Goal: Transaction & Acquisition: Purchase product/service

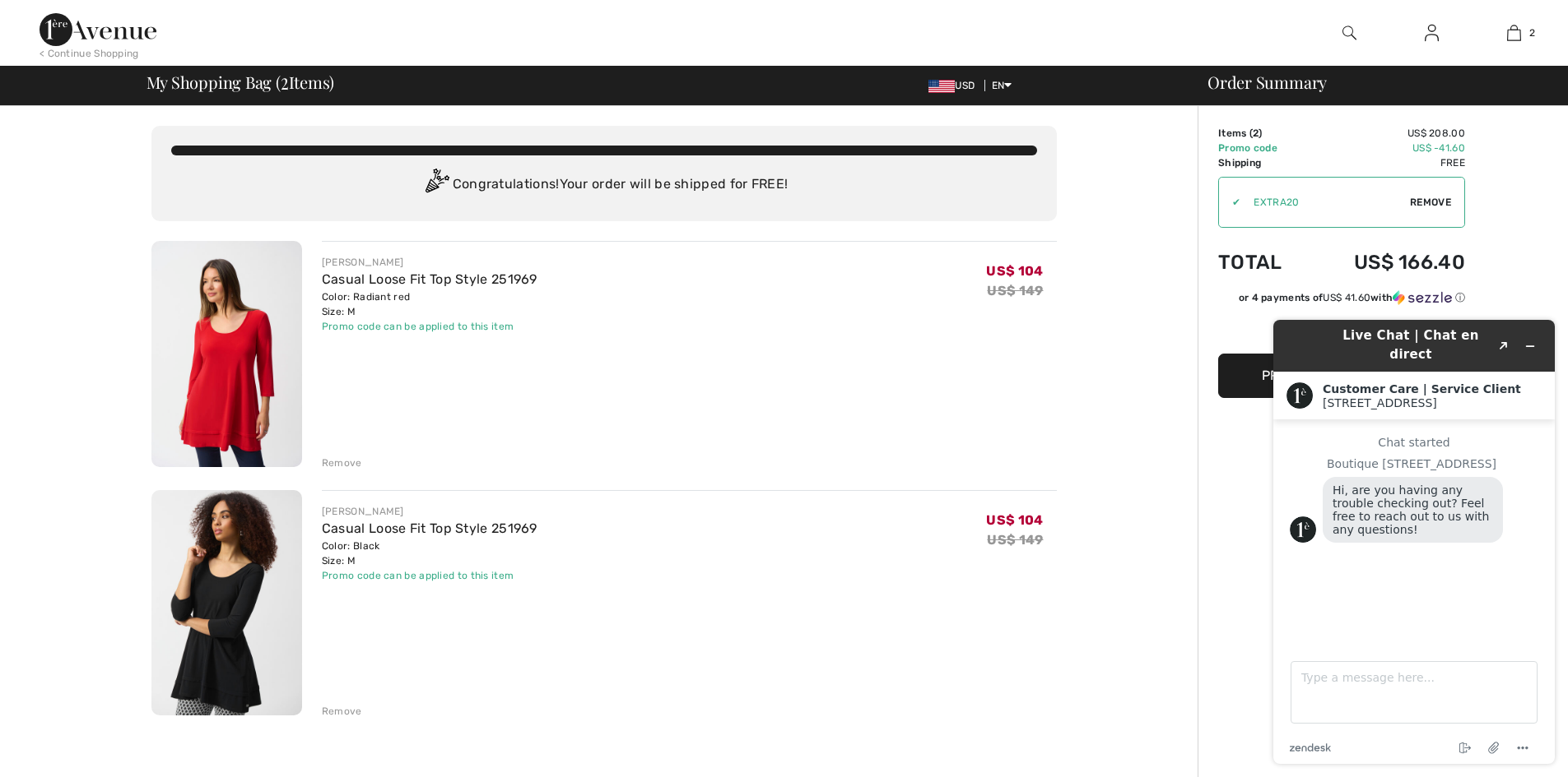
click at [947, 374] on div "JOSEPH RIBKOFF Casual Loose Fit Top Style 251969 Color: Radiant red Size: M Fin…" at bounding box center [688, 355] width 735 height 229
click at [123, 41] on img at bounding box center [98, 29] width 117 height 33
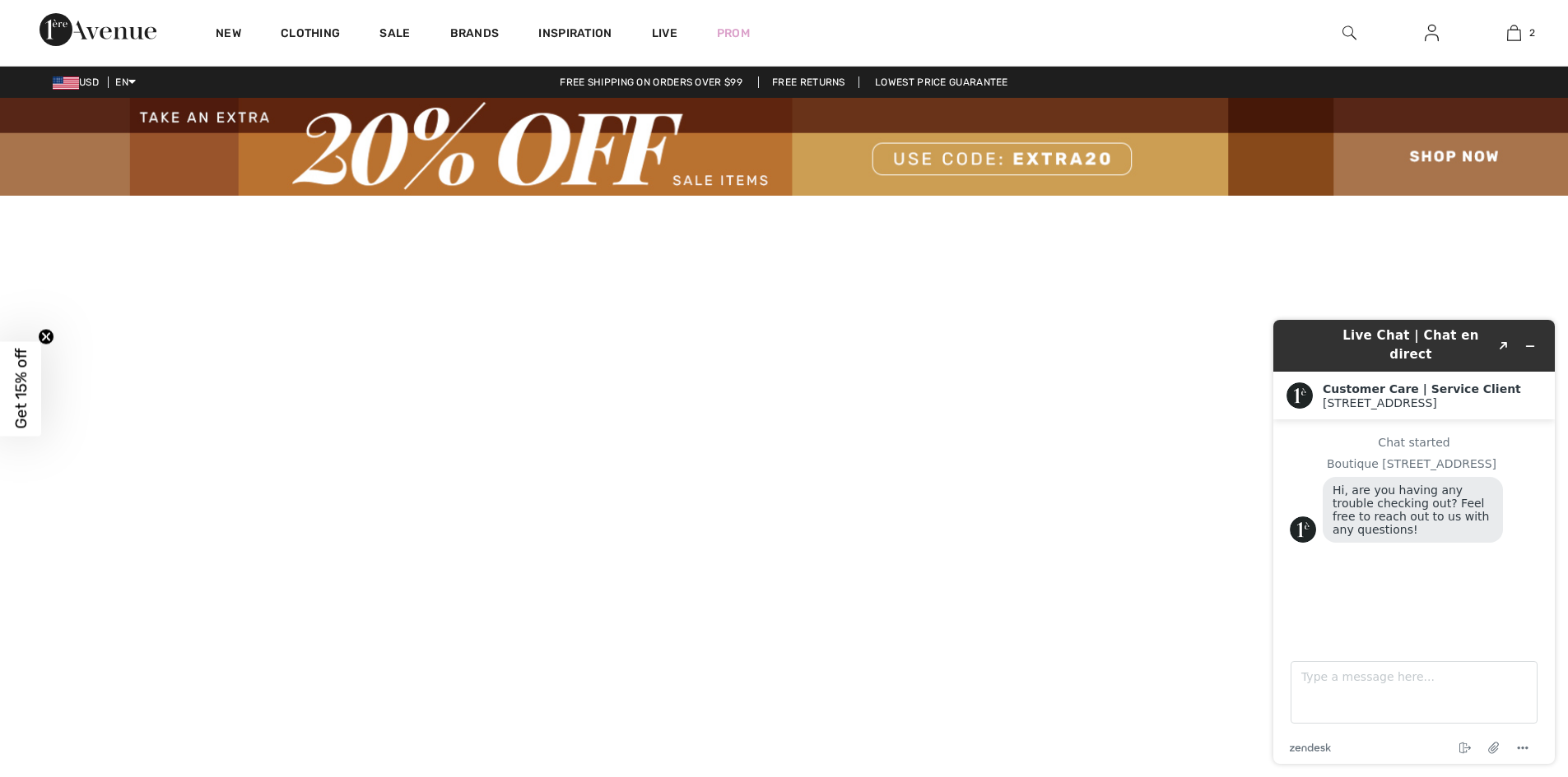
click at [720, 180] on img at bounding box center [784, 147] width 1568 height 98
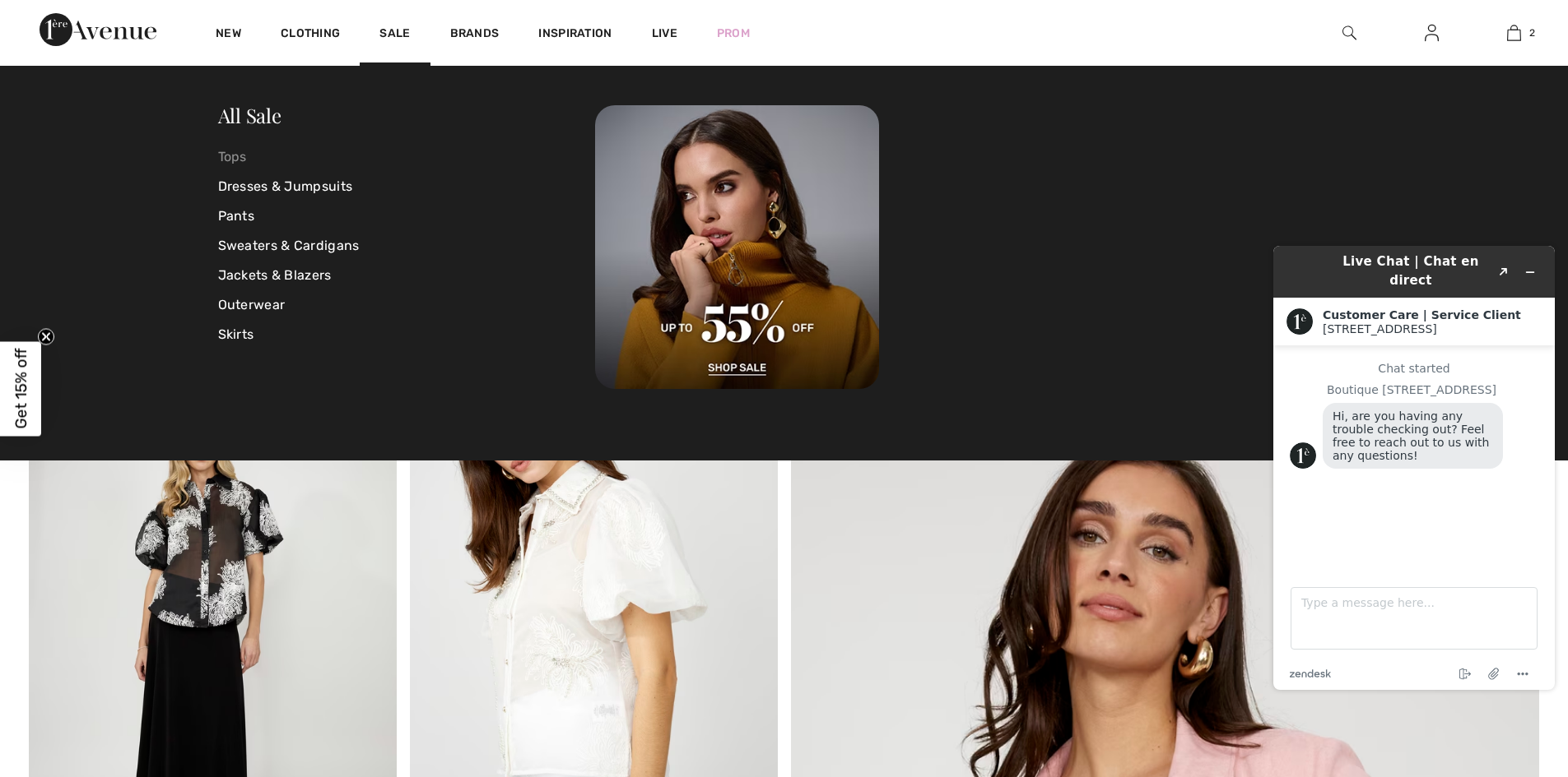
click at [232, 150] on link "Tops" at bounding box center [406, 156] width 378 height 29
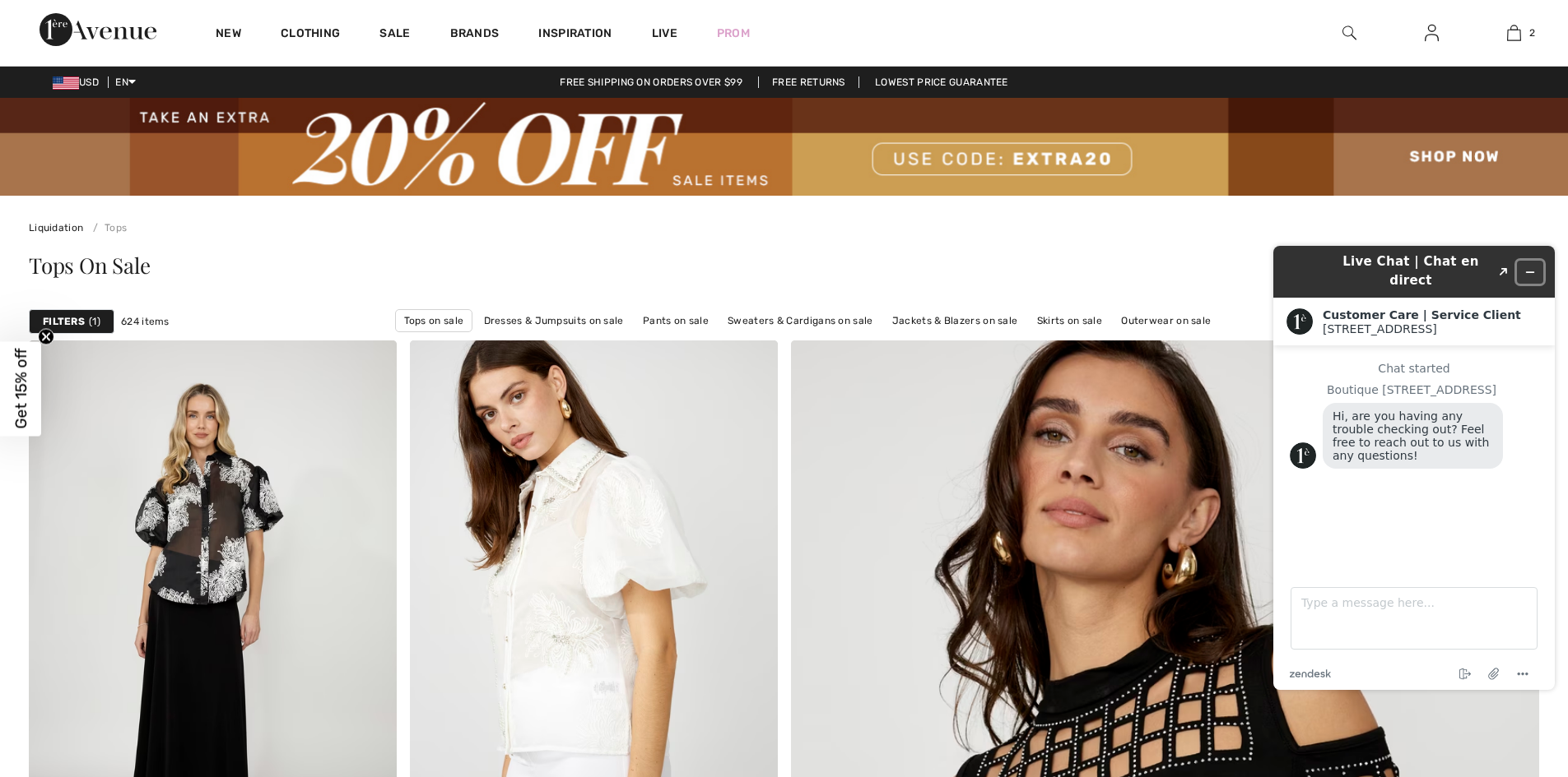
click at [1534, 266] on icon "Minimize widget" at bounding box center [1529, 272] width 12 height 12
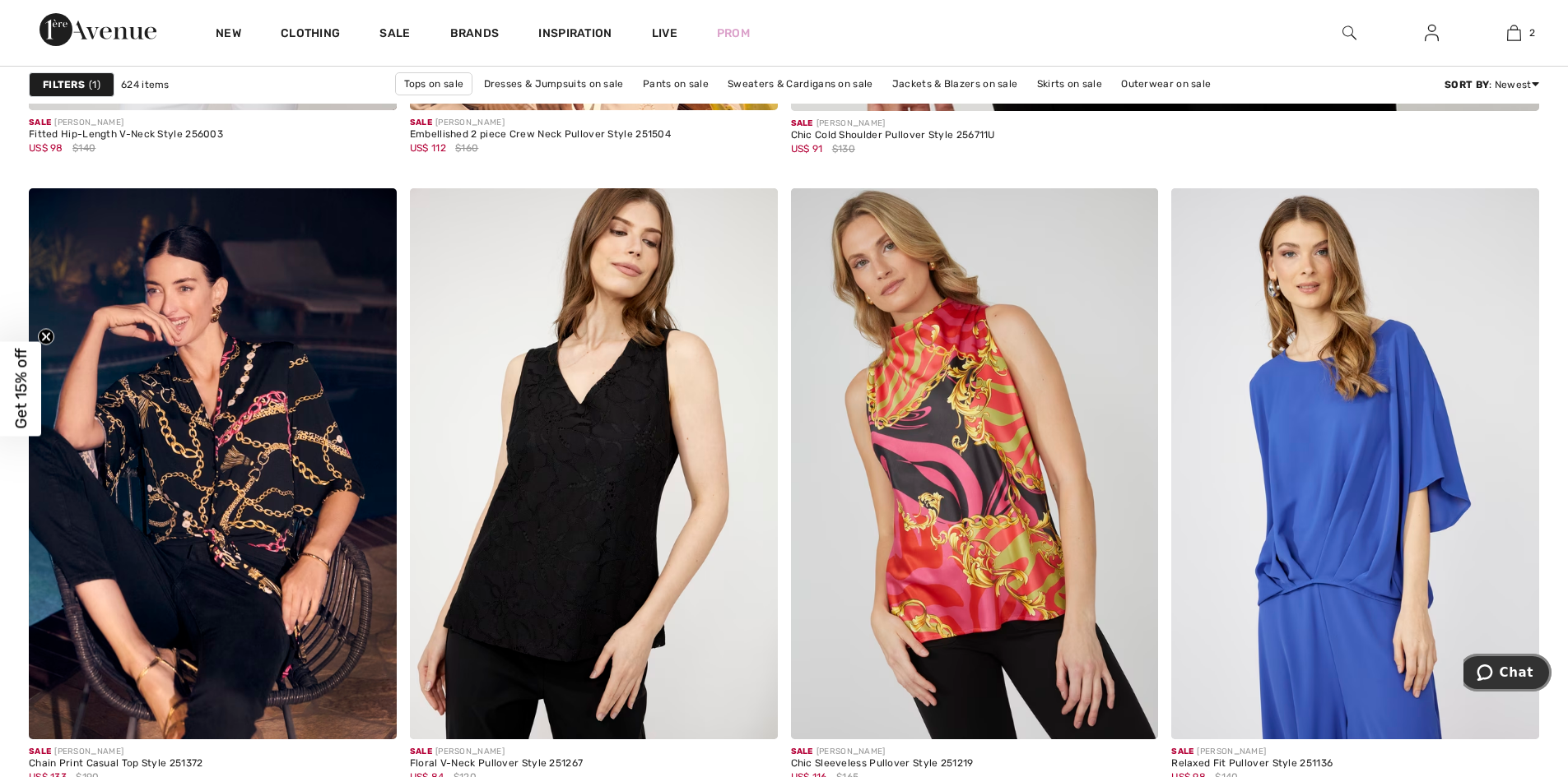
scroll to position [1504, 0]
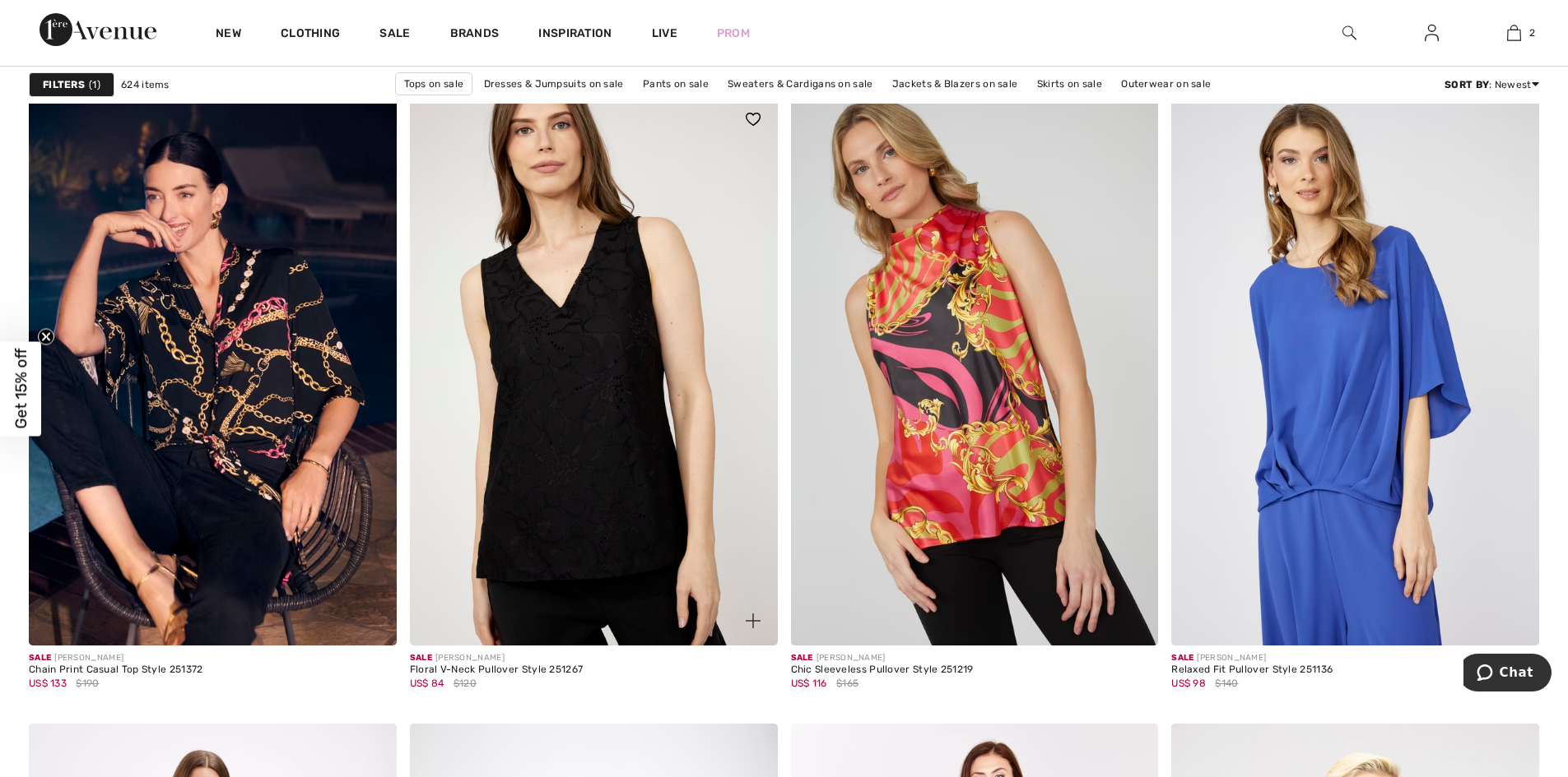
click at [617, 345] on img at bounding box center [593, 370] width 368 height 551
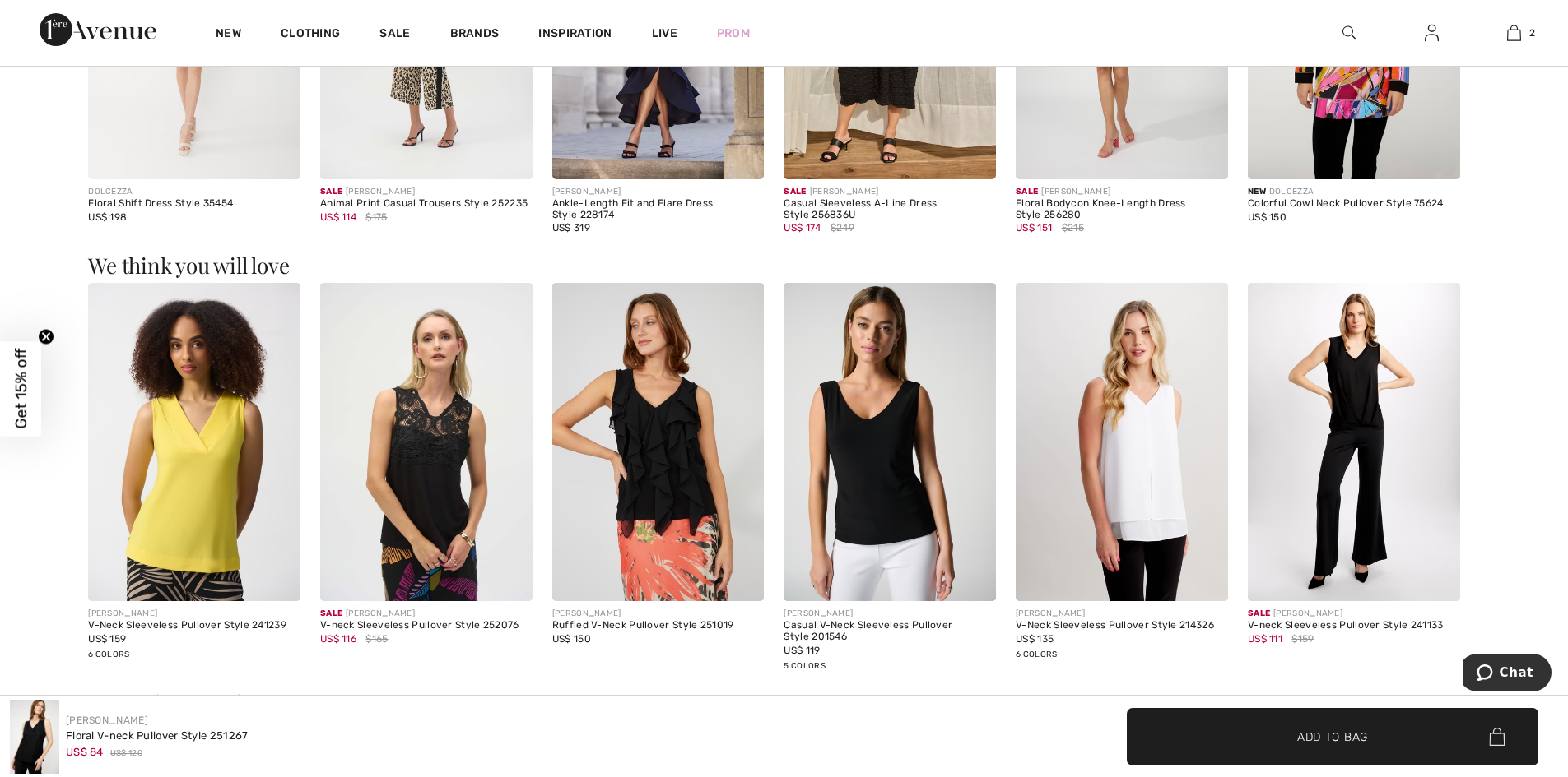
scroll to position [1732, 0]
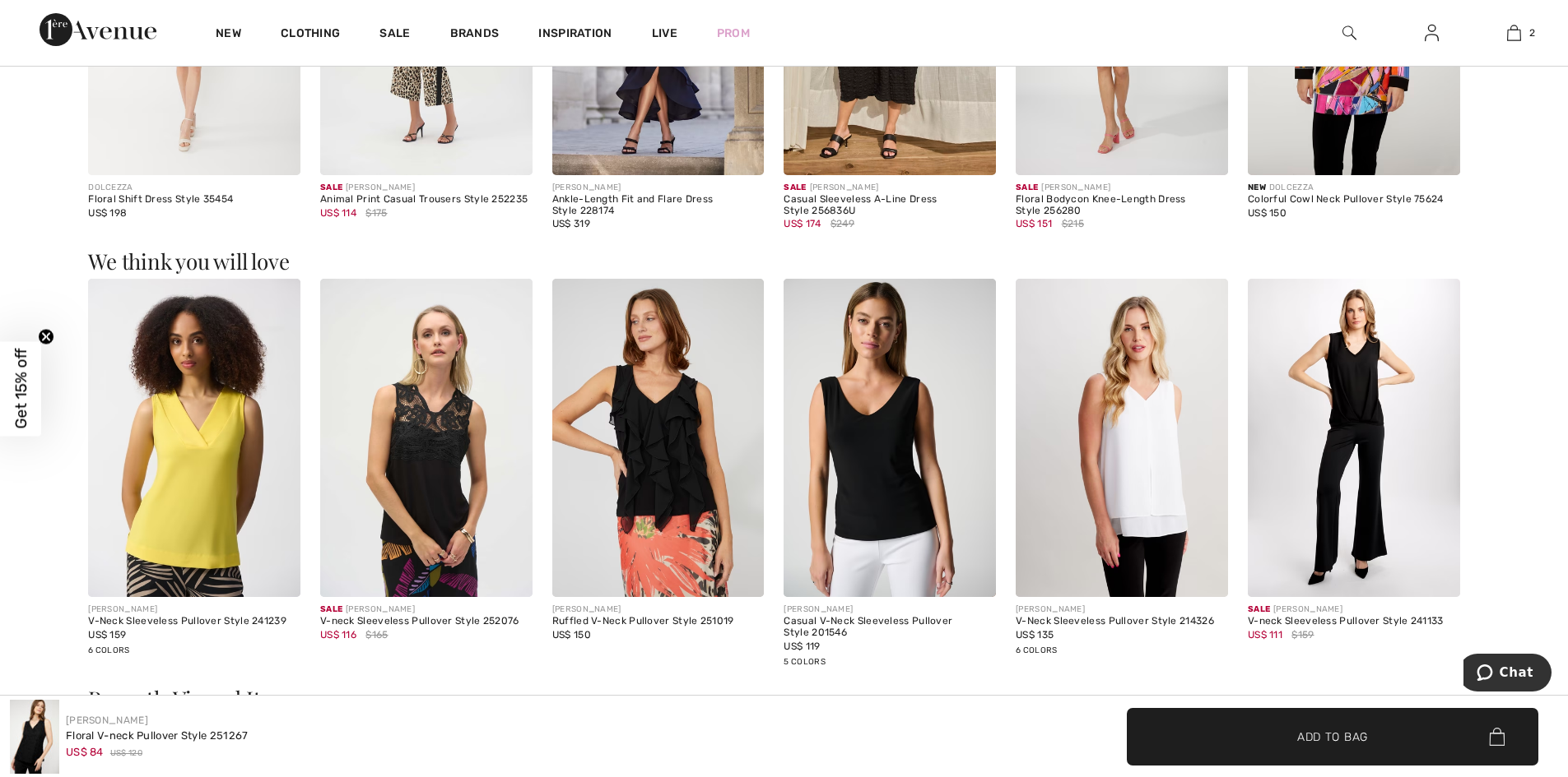
click at [928, 435] on img at bounding box center [889, 438] width 212 height 318
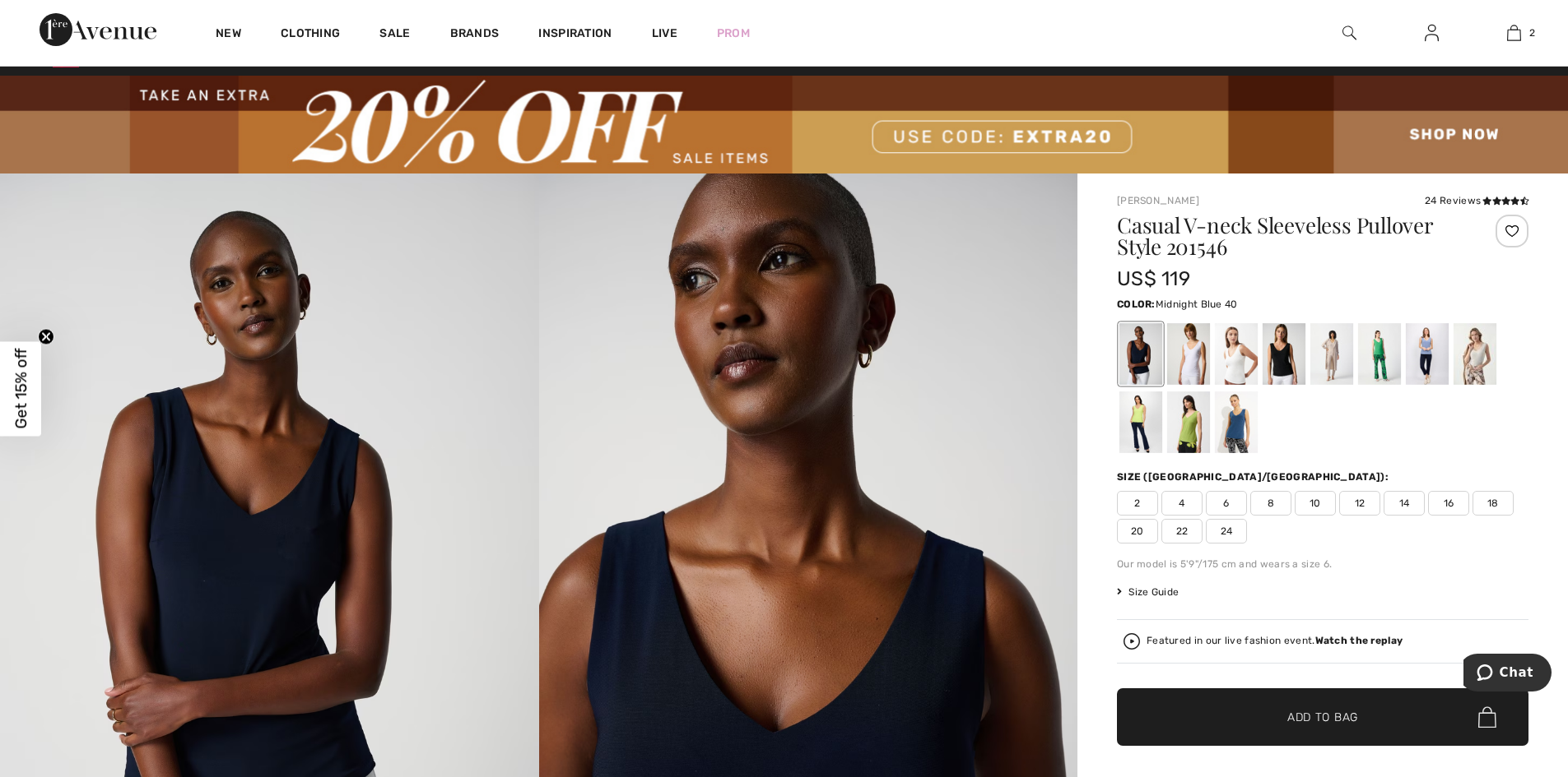
scroll to position [15, 0]
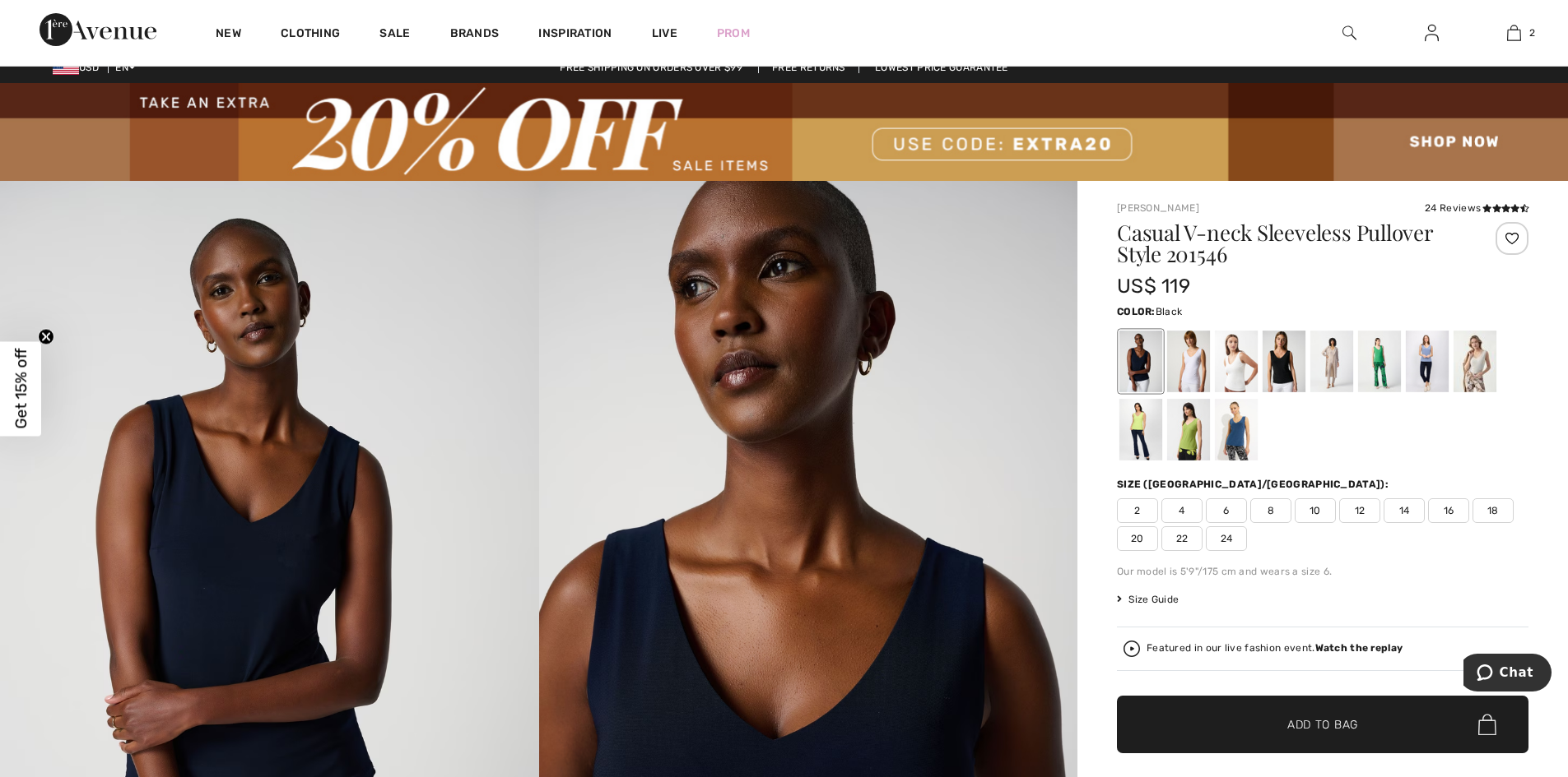
click at [1289, 369] on div at bounding box center [1284, 361] width 43 height 61
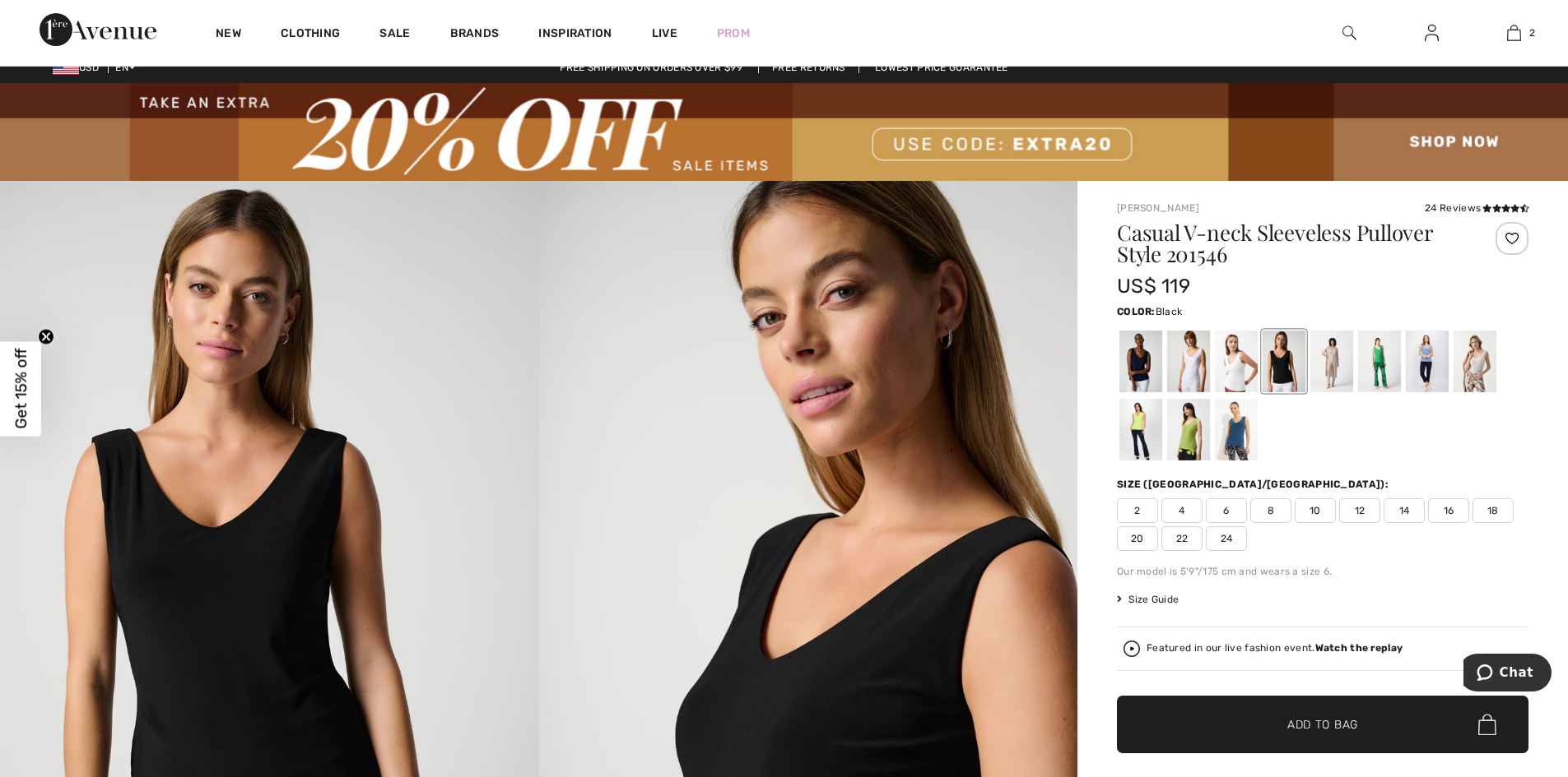
click at [1166, 600] on span "Size Guide" at bounding box center [1147, 599] width 61 height 15
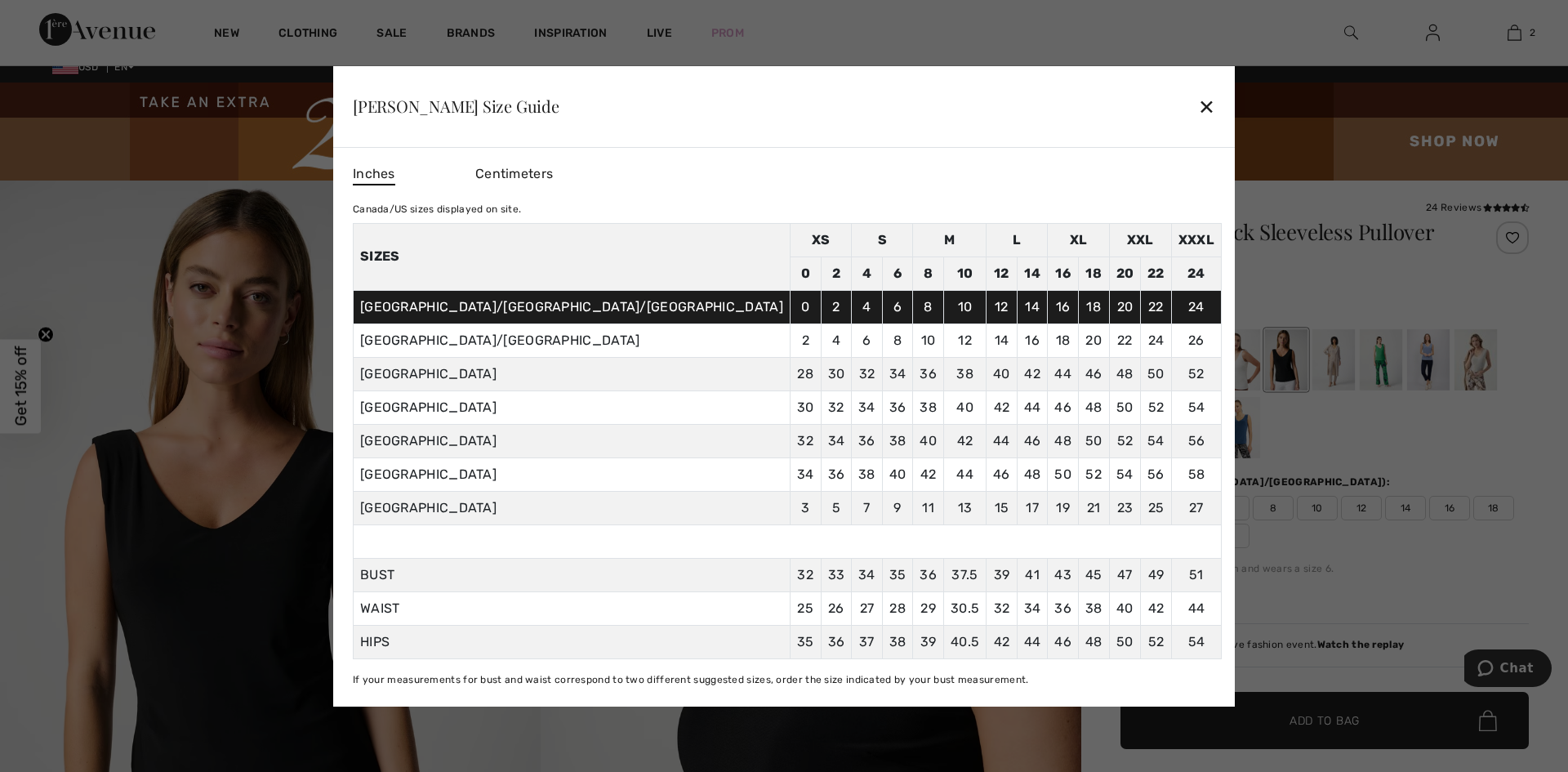
click at [1198, 110] on div "✕" at bounding box center [1206, 106] width 17 height 34
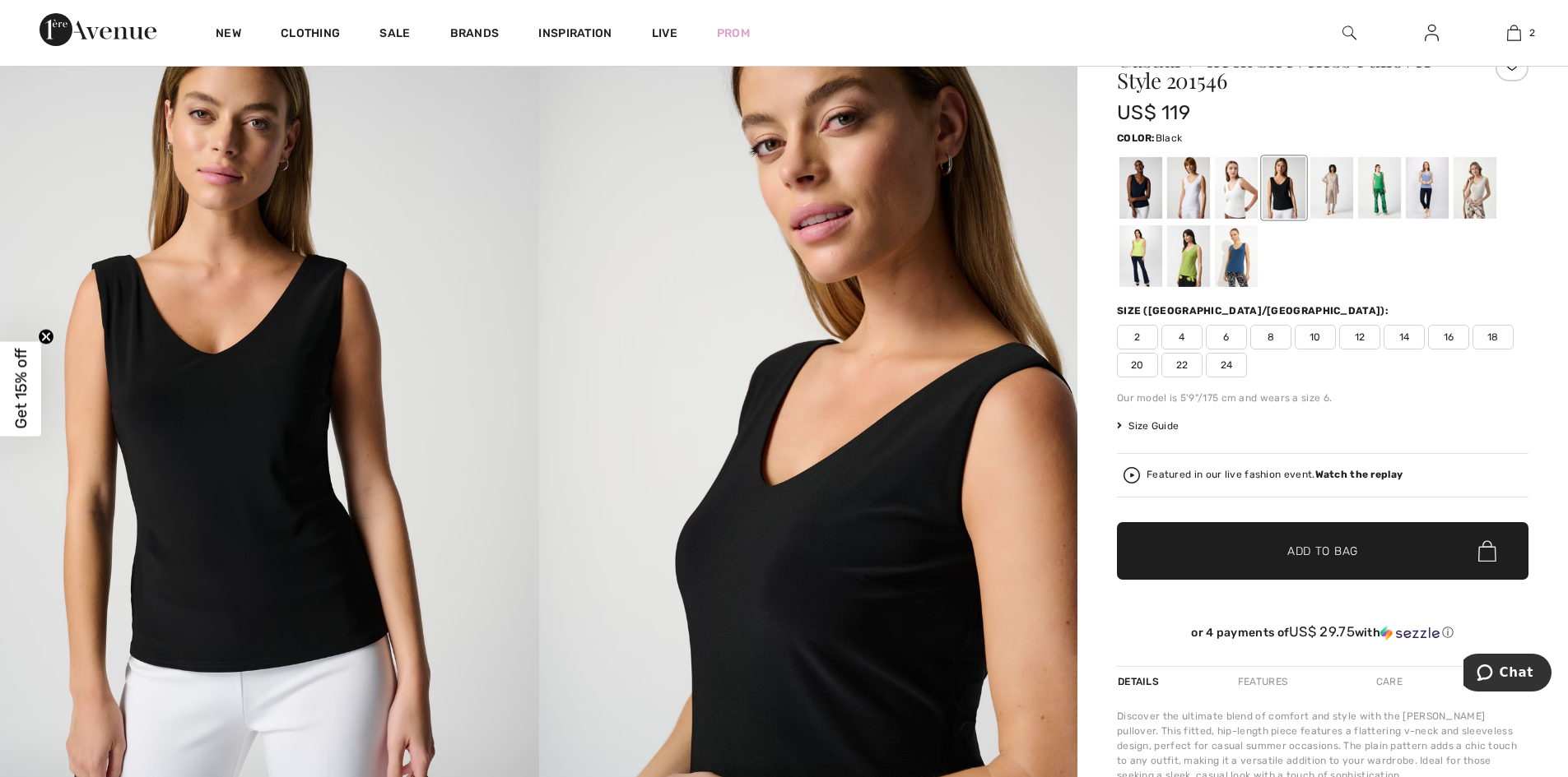
scroll to position [0, 0]
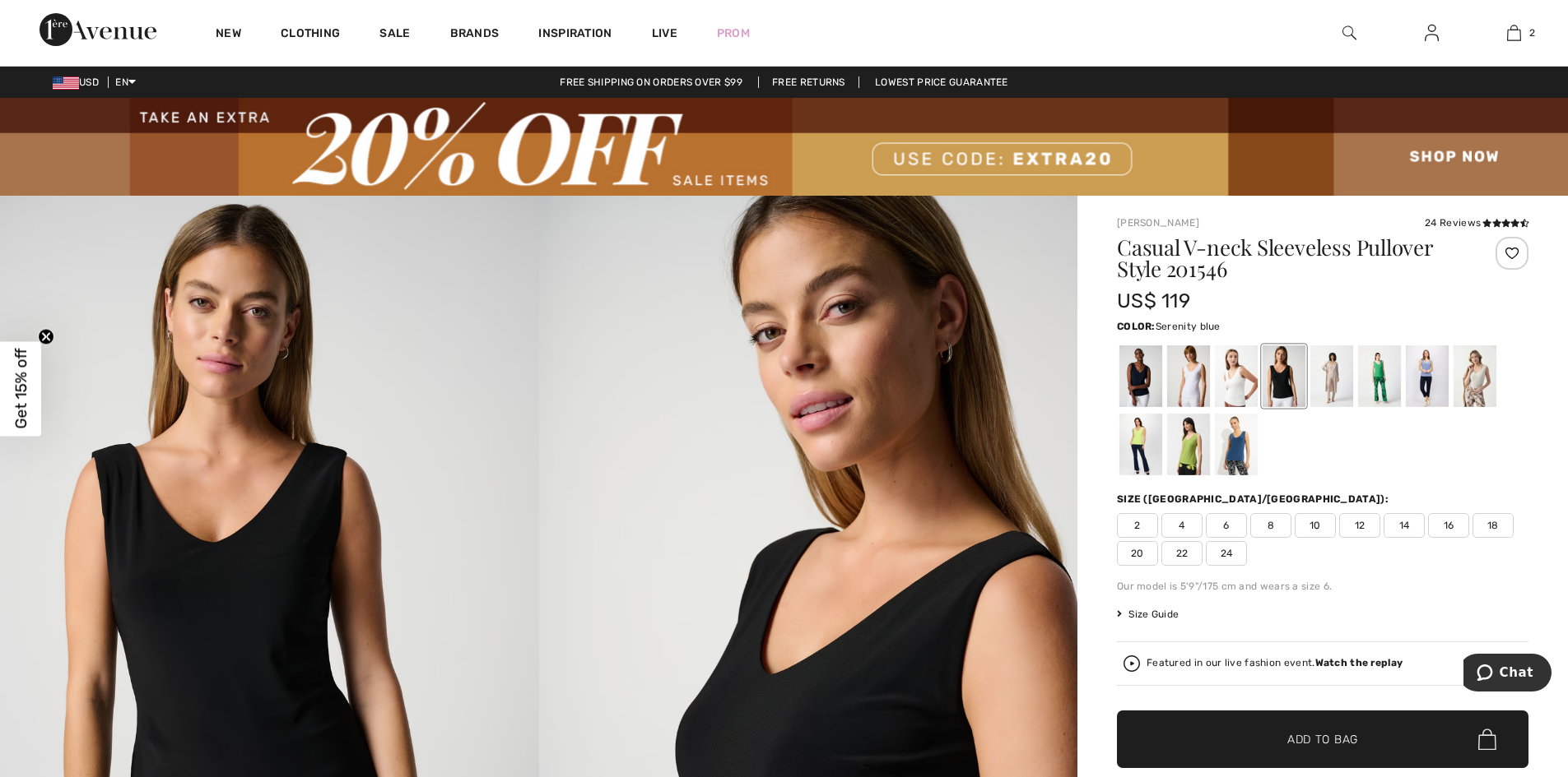
click at [1431, 381] on div at bounding box center [1427, 376] width 43 height 61
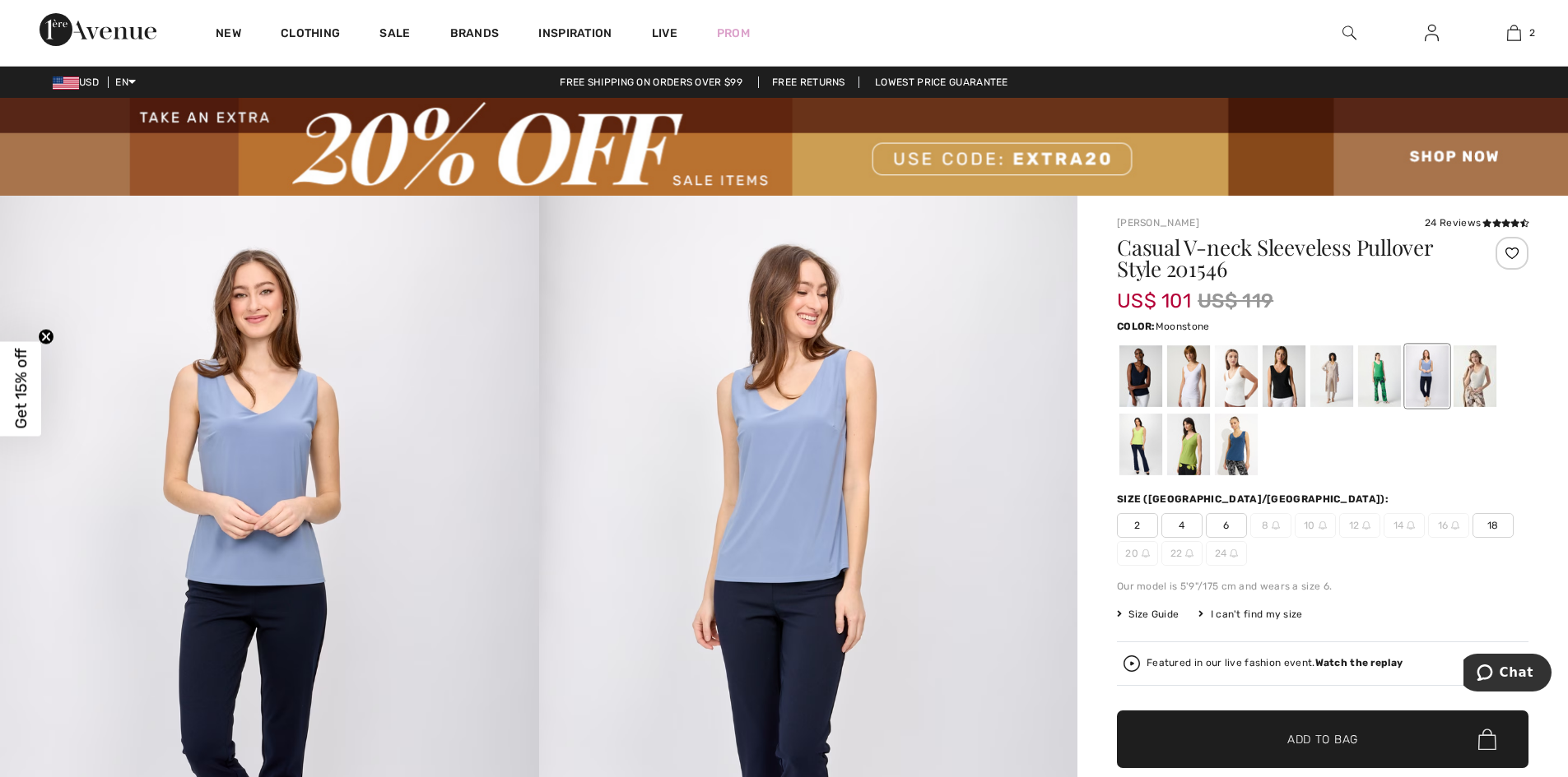
click at [1478, 382] on div at bounding box center [1475, 376] width 43 height 61
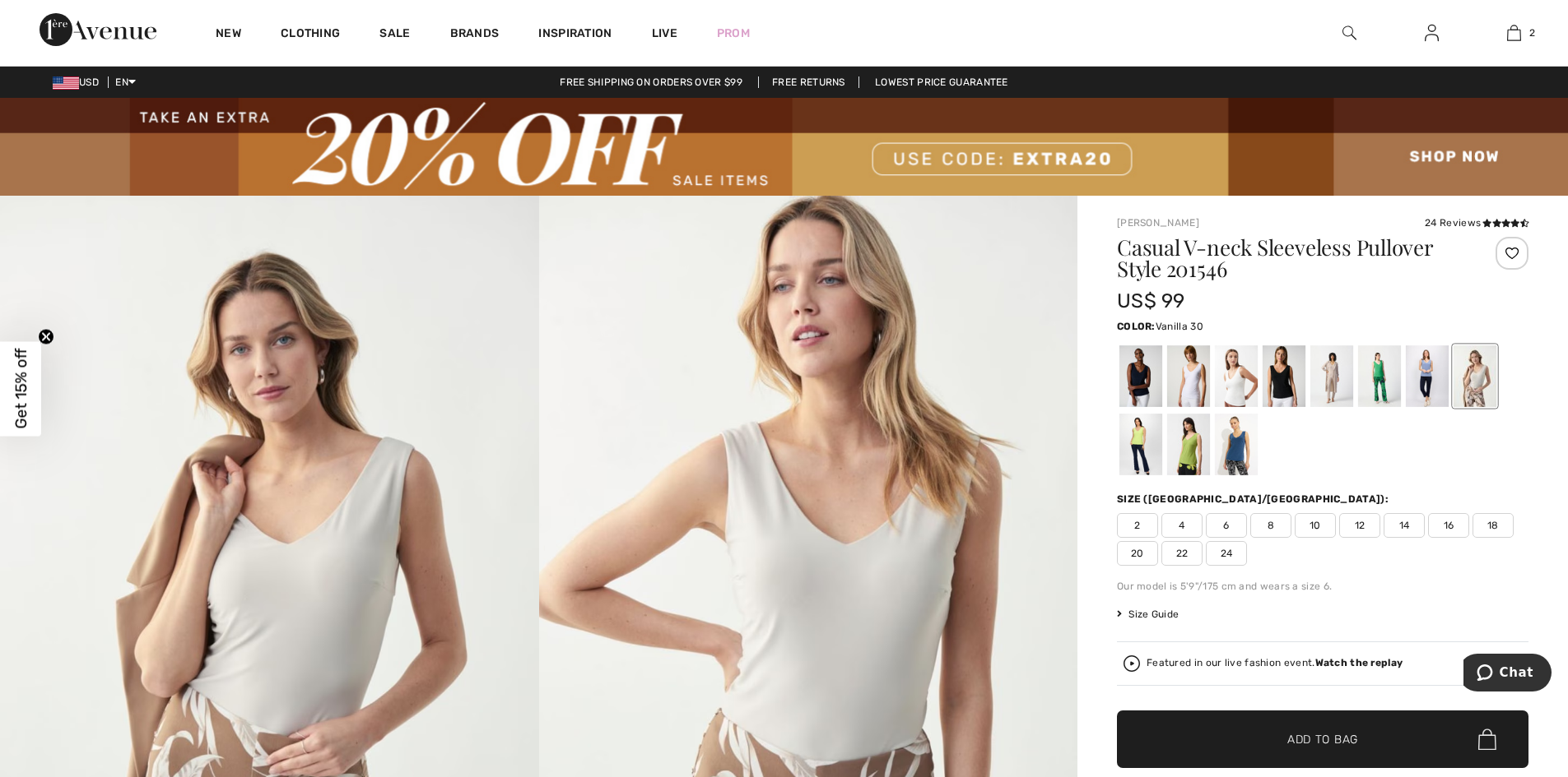
click at [1235, 379] on div at bounding box center [1236, 376] width 43 height 61
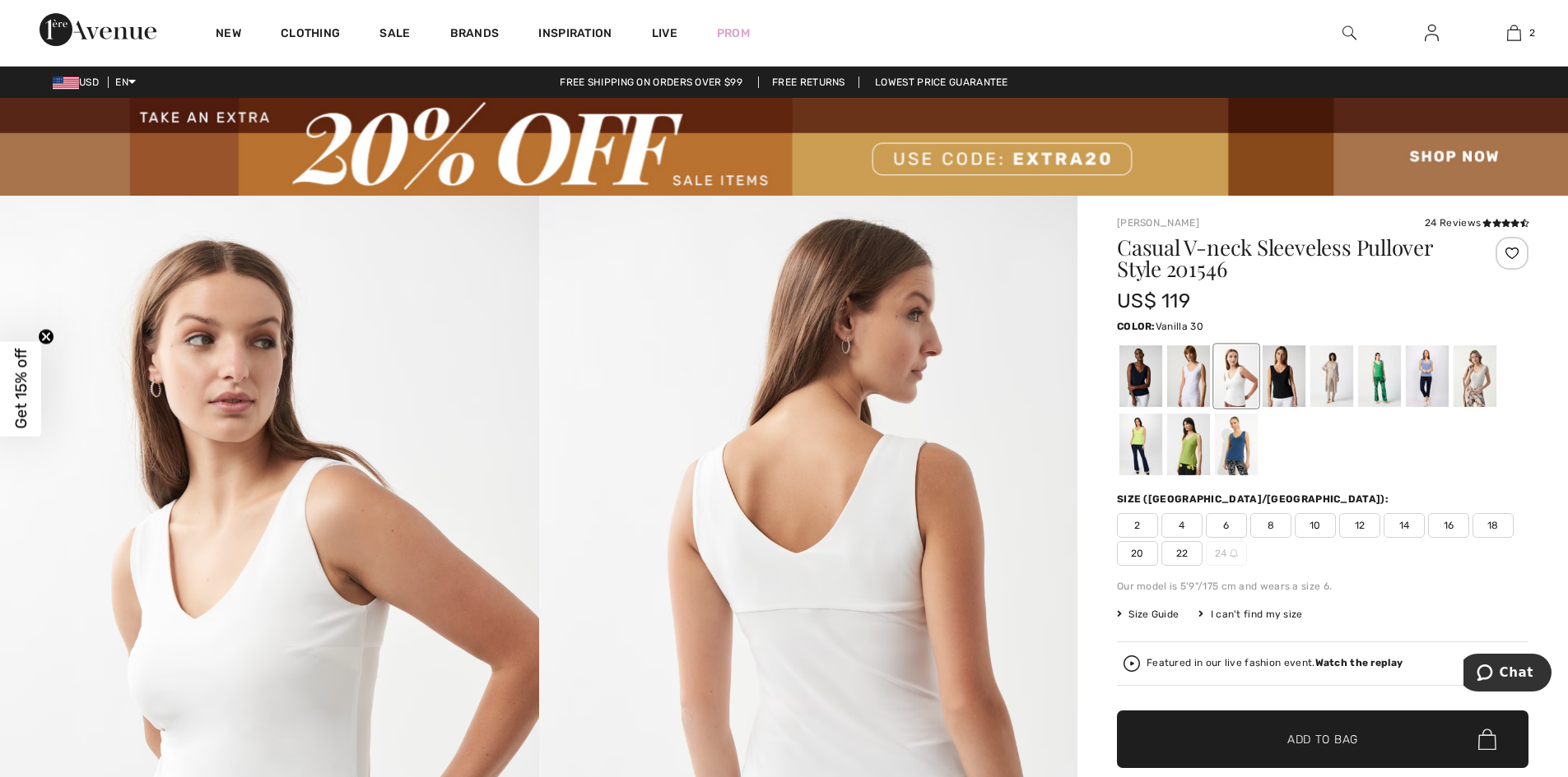
click at [1132, 656] on img at bounding box center [1131, 663] width 17 height 17
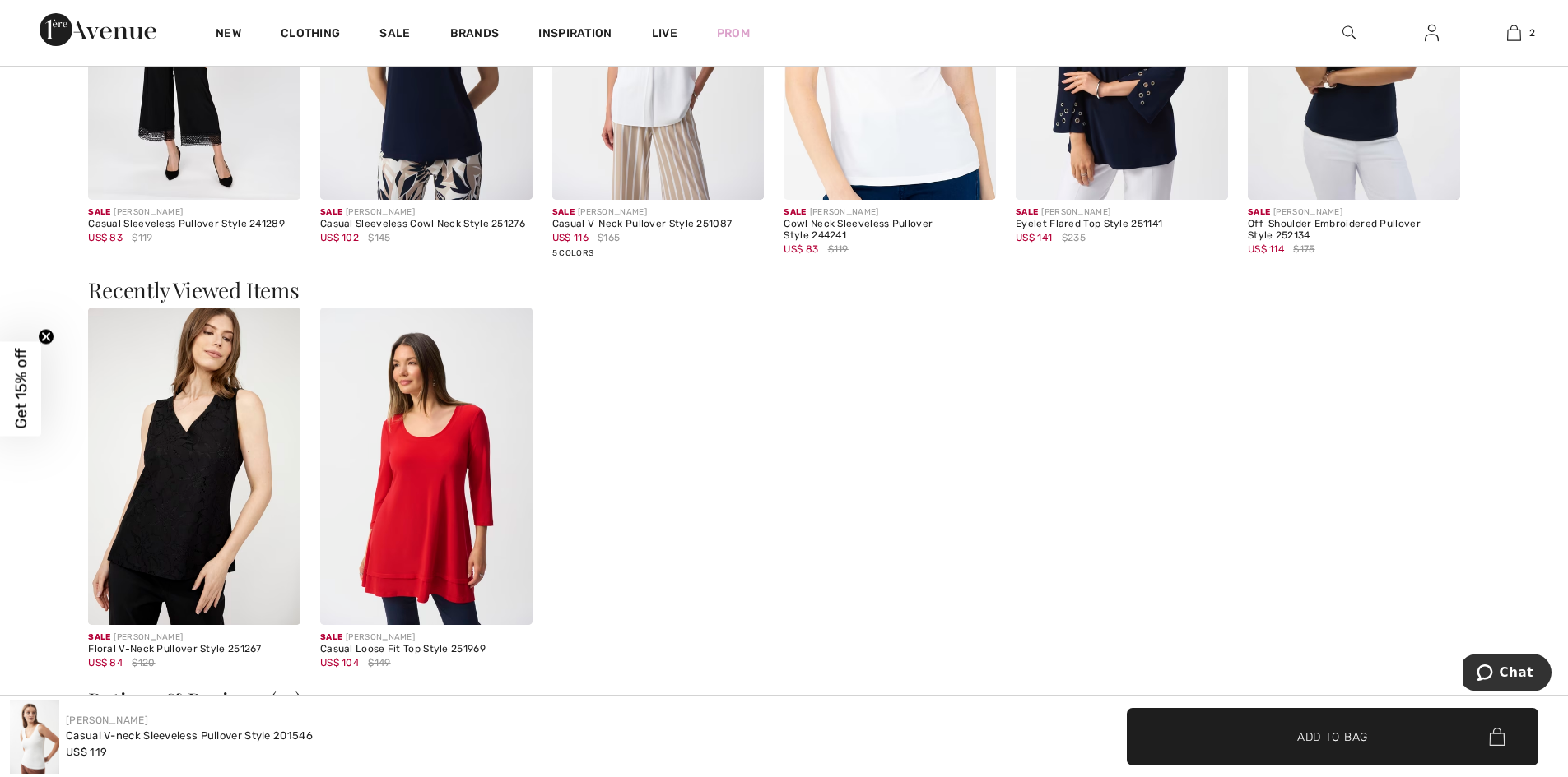
scroll to position [3228, 0]
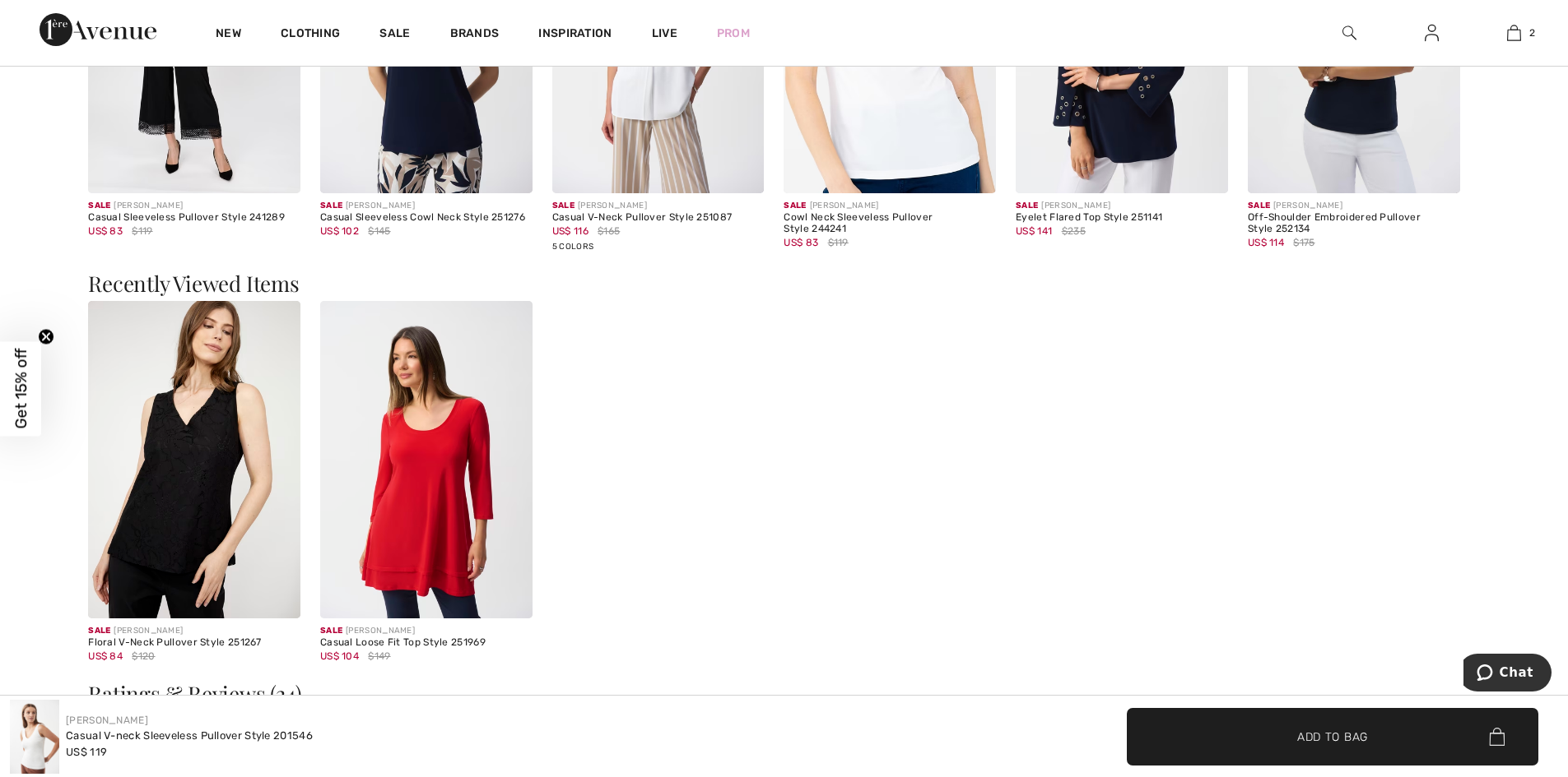
click at [219, 492] on img at bounding box center [194, 460] width 212 height 318
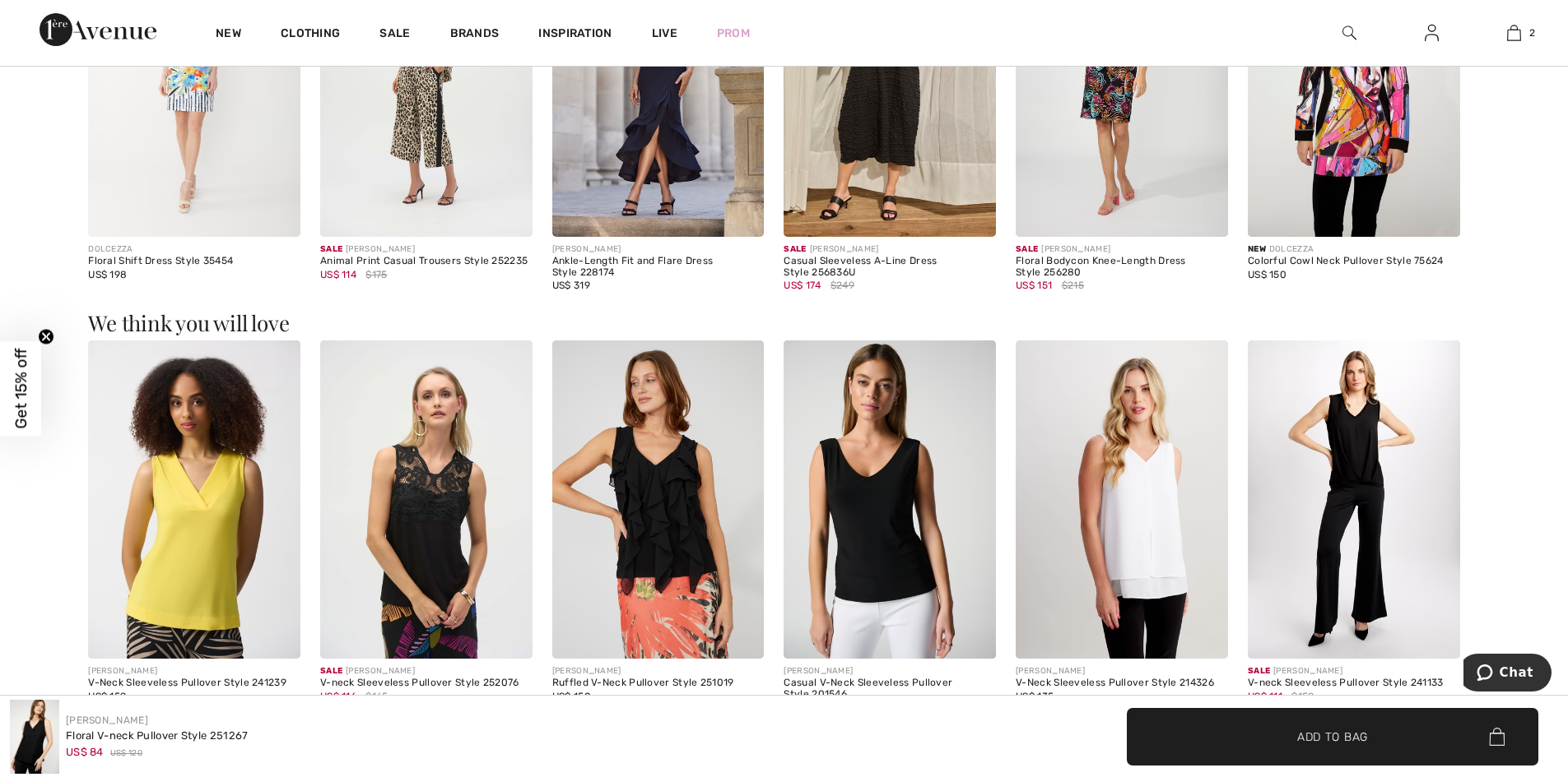
scroll to position [1697, 0]
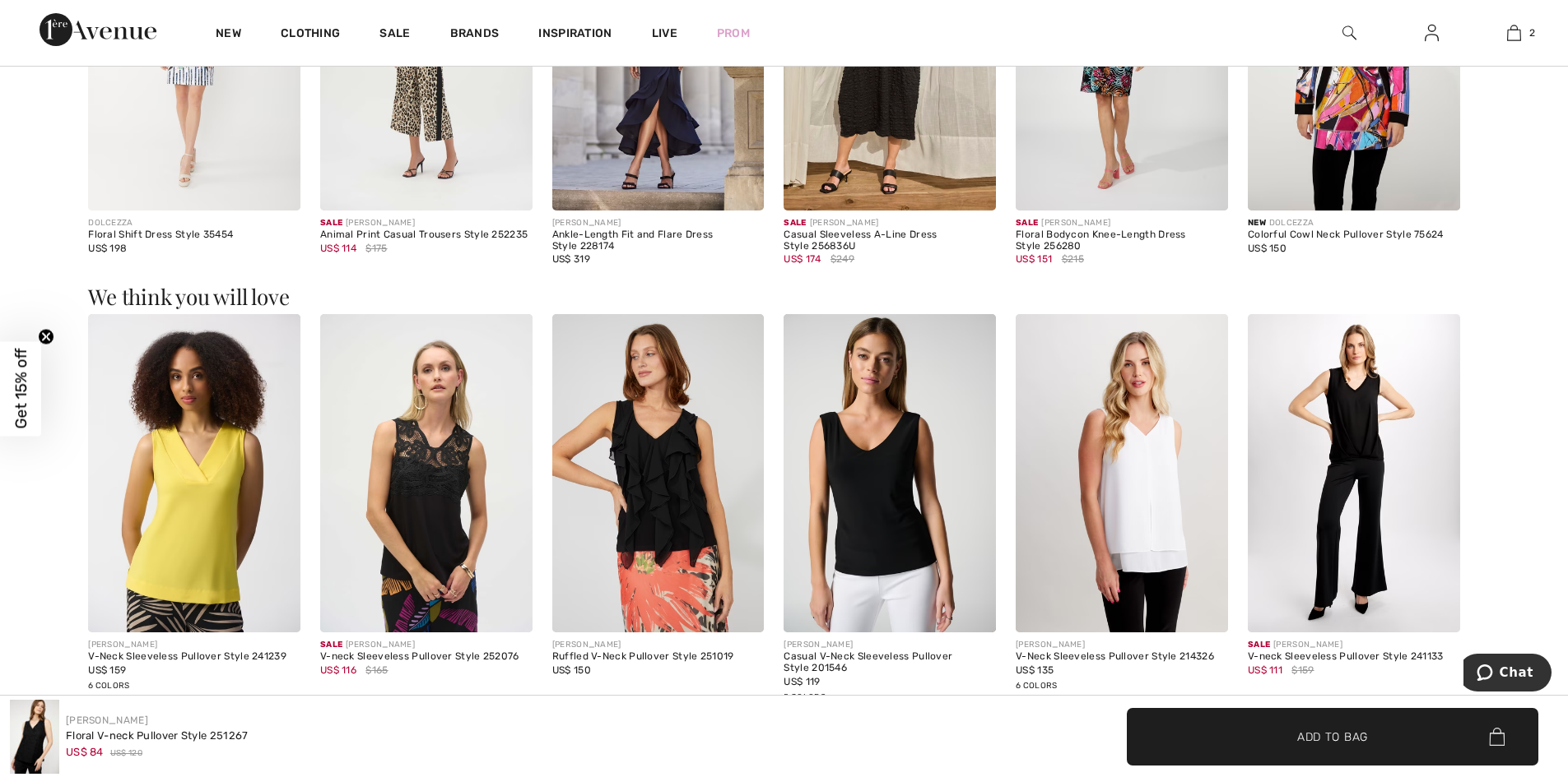
click at [1320, 471] on img at bounding box center [1353, 473] width 212 height 318
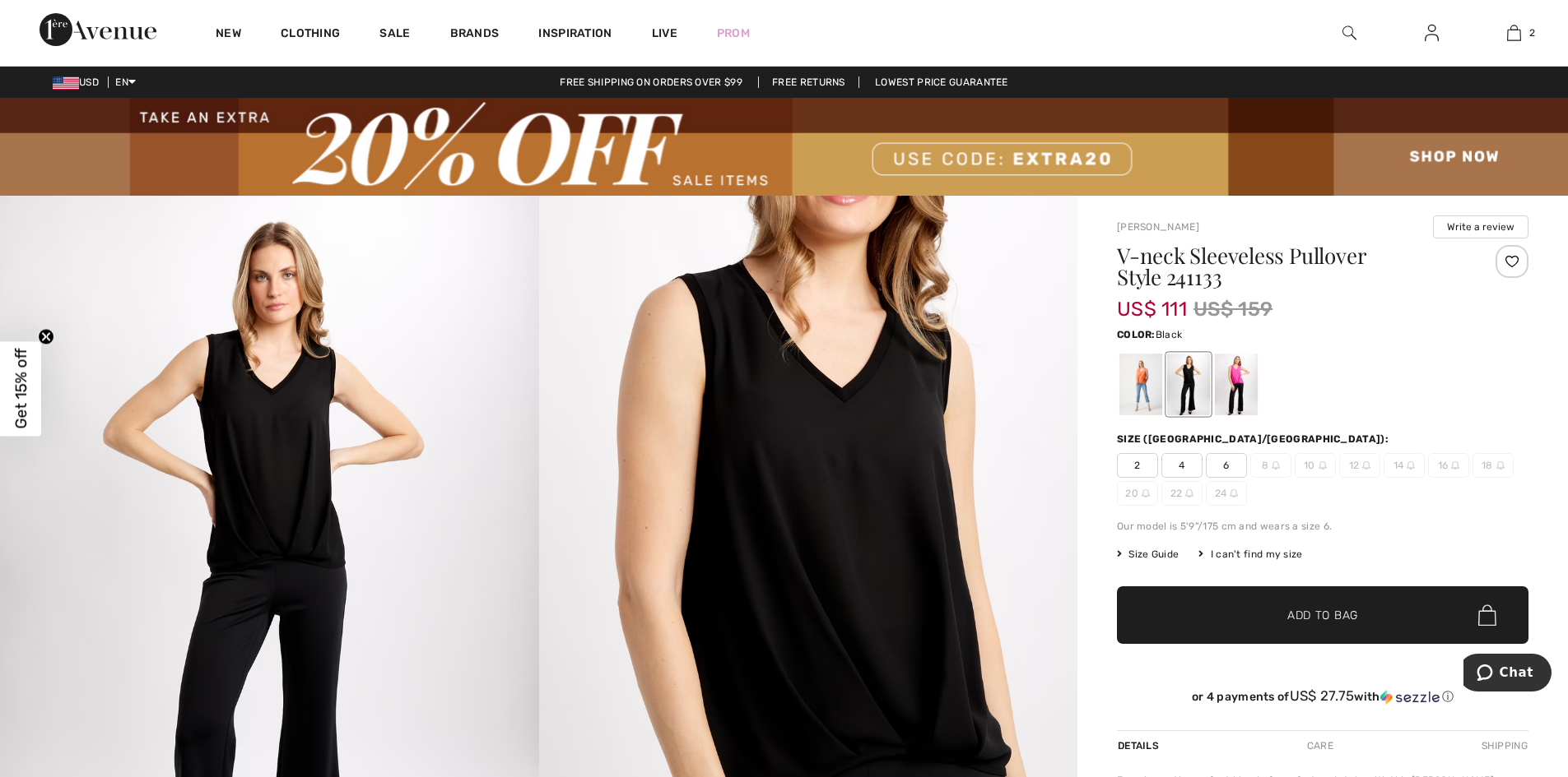
click at [321, 444] on img at bounding box center [269, 599] width 539 height 808
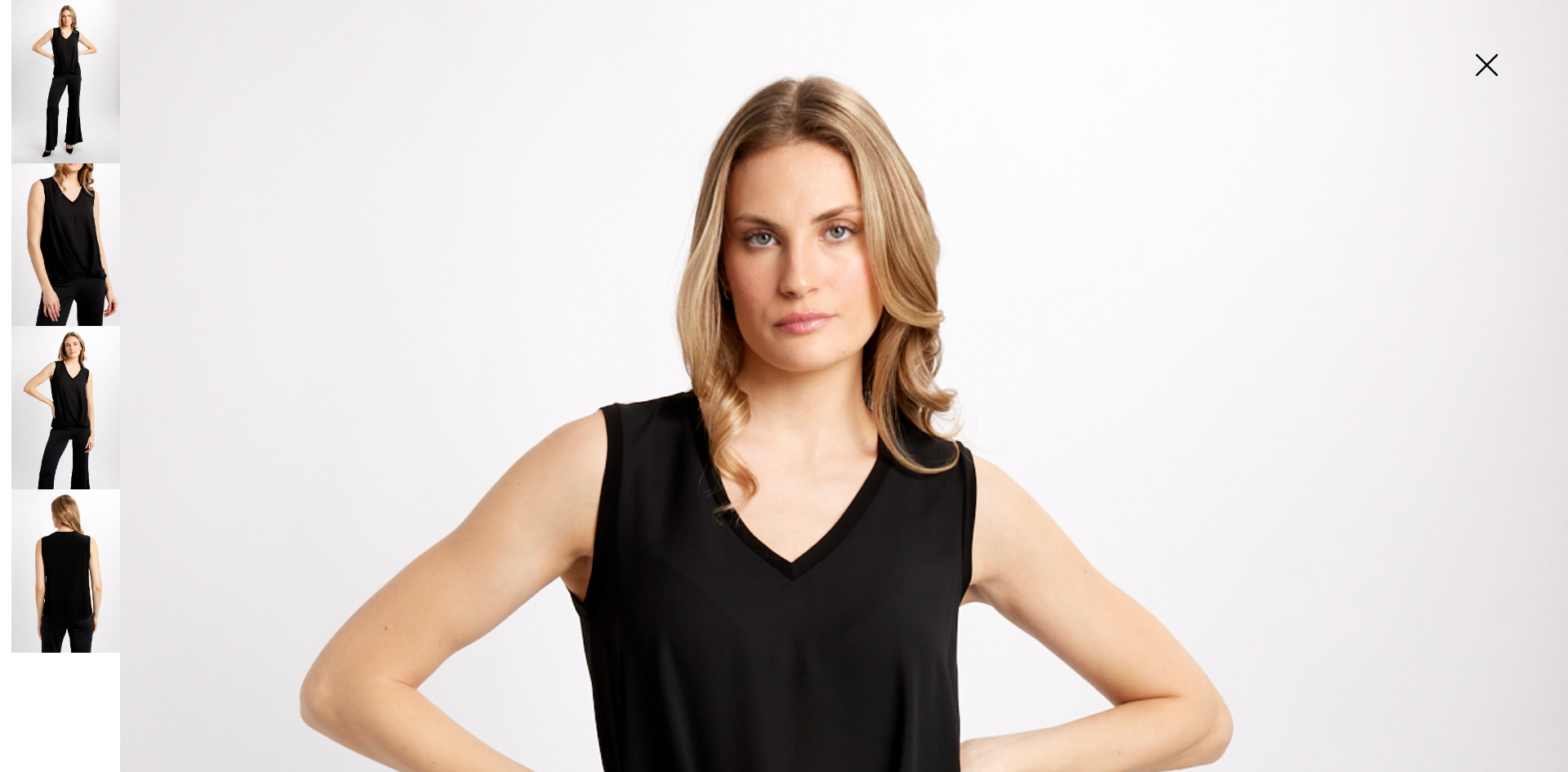
click at [39, 401] on img at bounding box center [65, 408] width 108 height 163
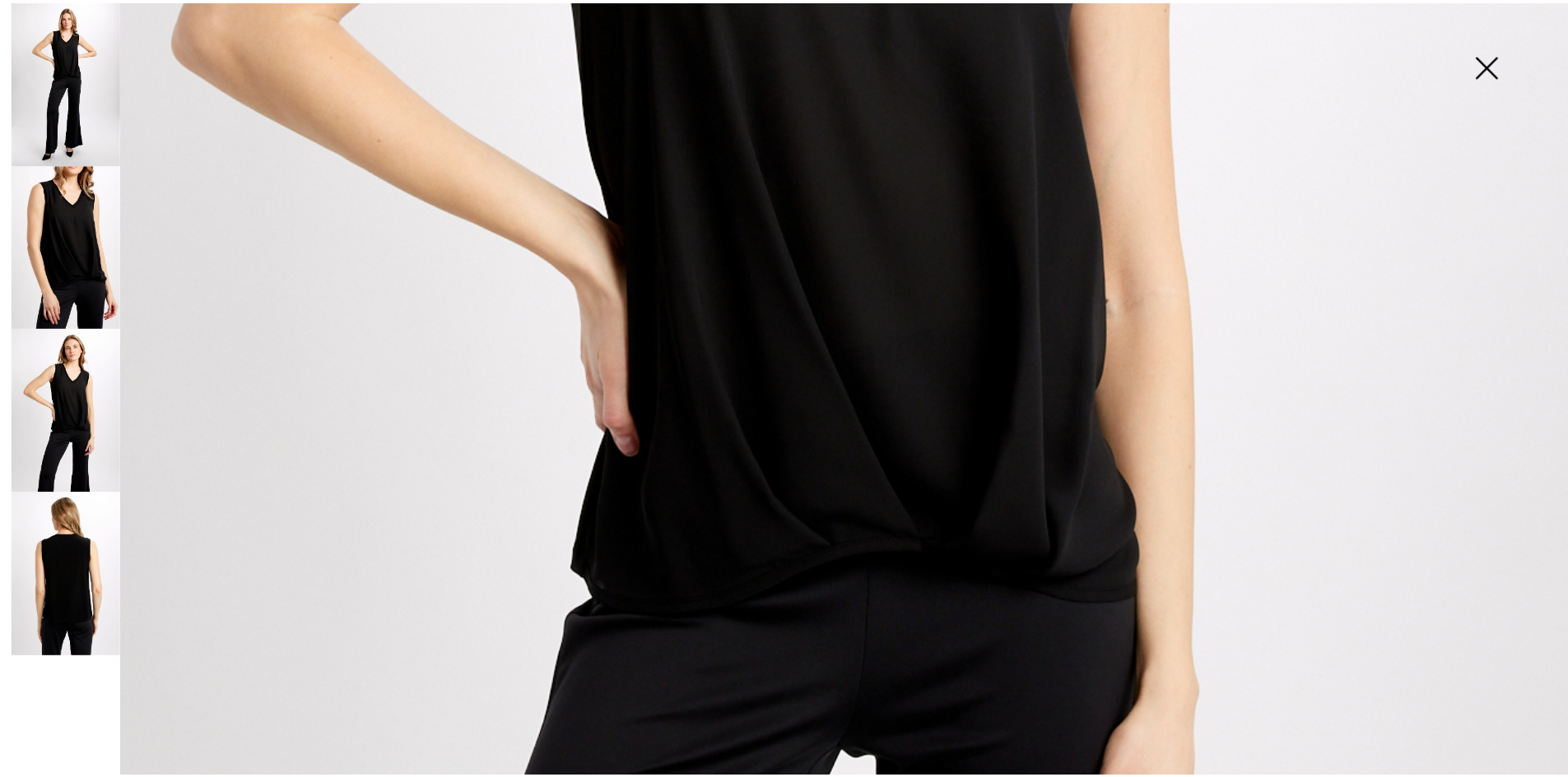
scroll to position [883, 0]
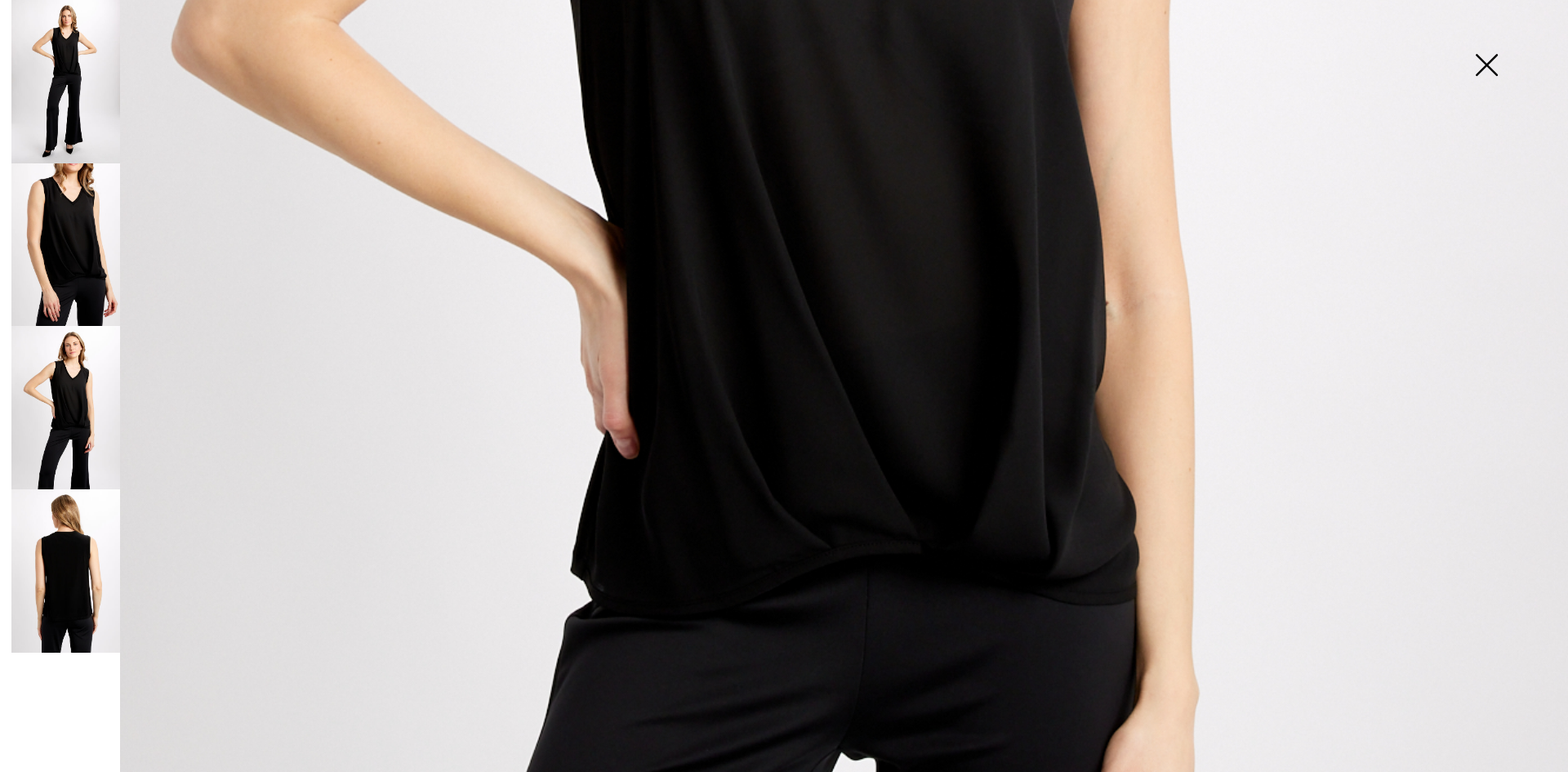
click at [77, 401] on img at bounding box center [65, 408] width 108 height 163
click at [70, 93] on img at bounding box center [65, 81] width 108 height 163
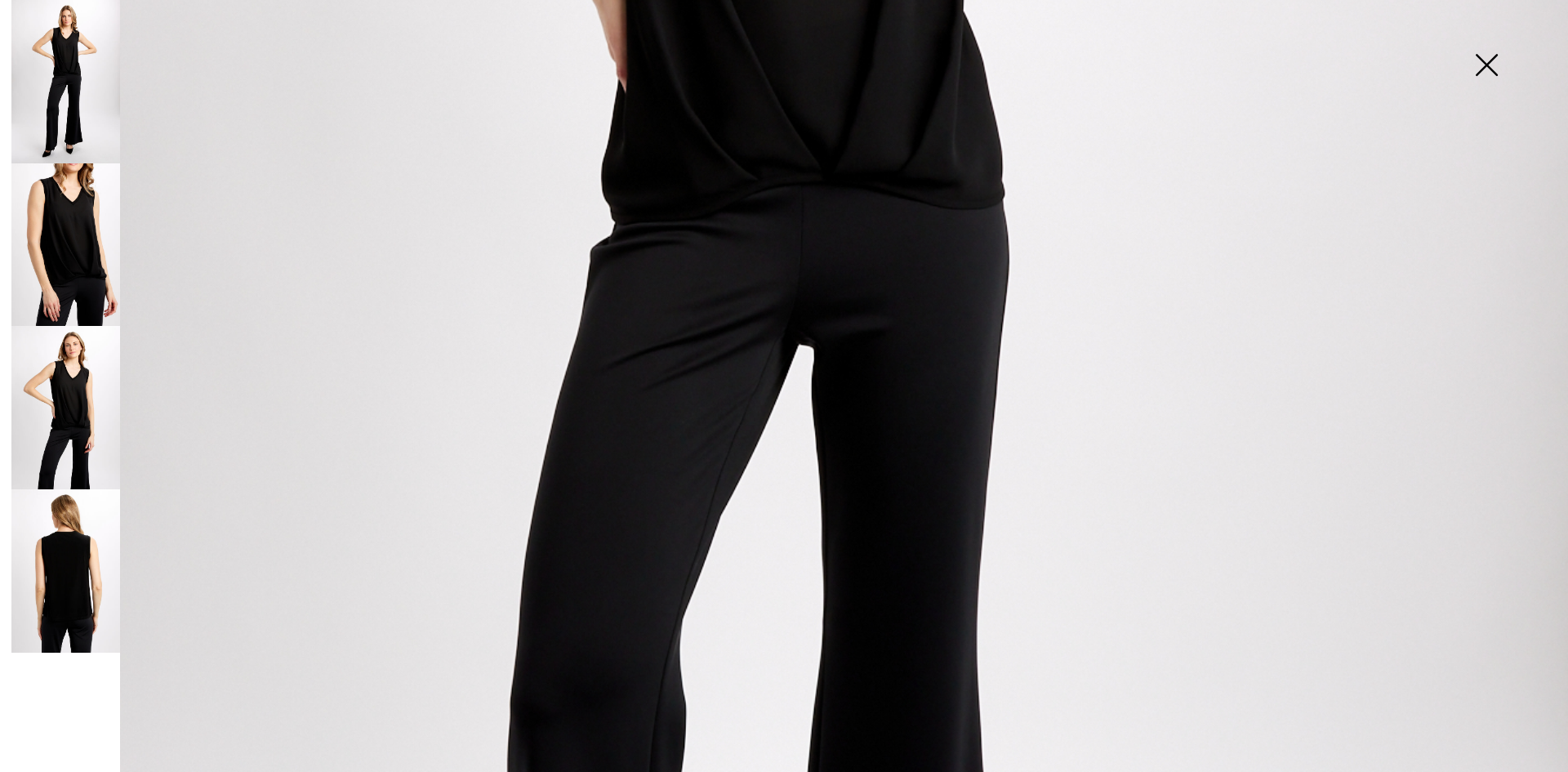
click at [1482, 57] on img at bounding box center [1486, 66] width 82 height 84
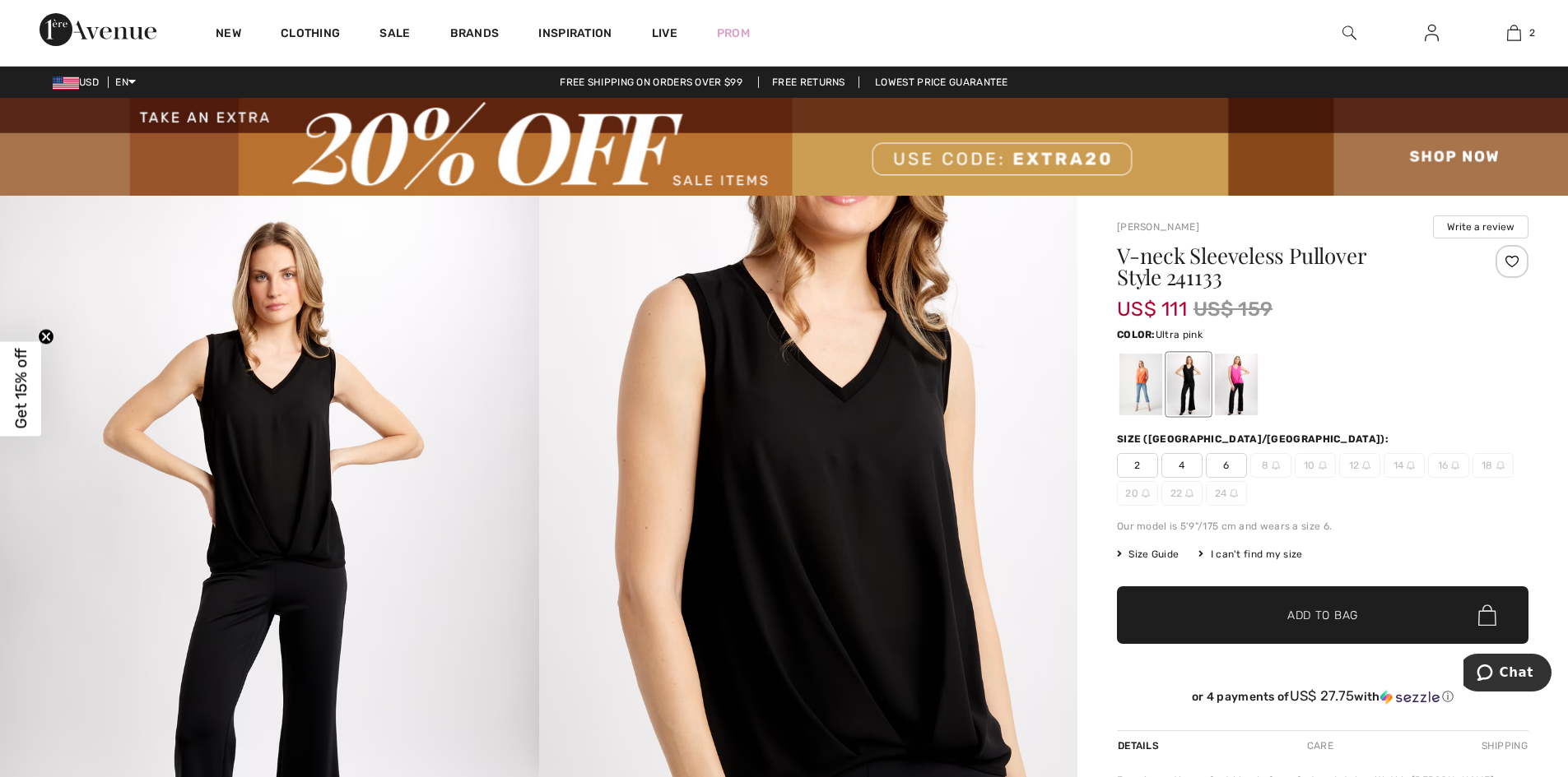
click at [1234, 389] on div at bounding box center [1236, 384] width 43 height 61
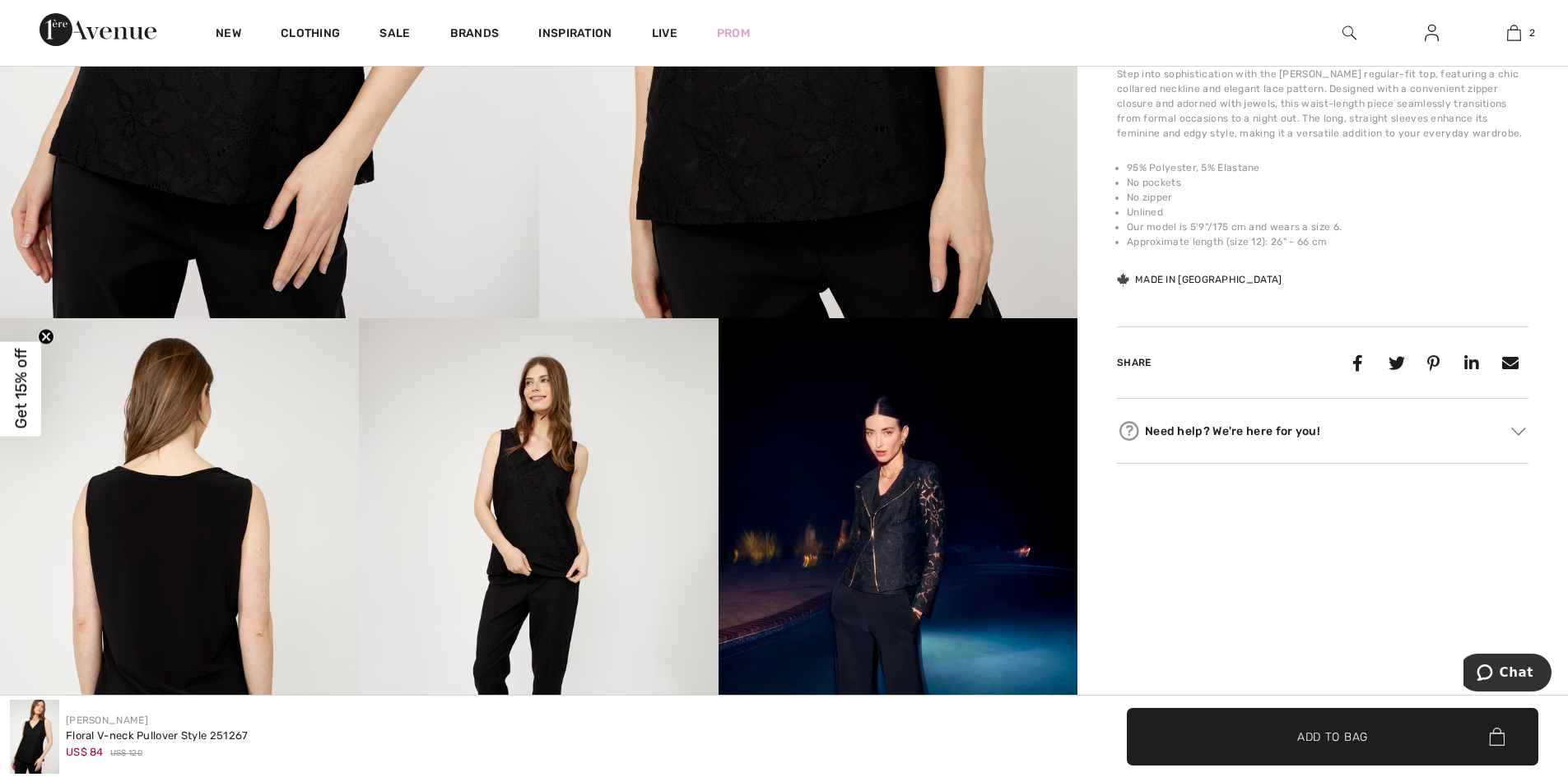
scroll to position [1697, 0]
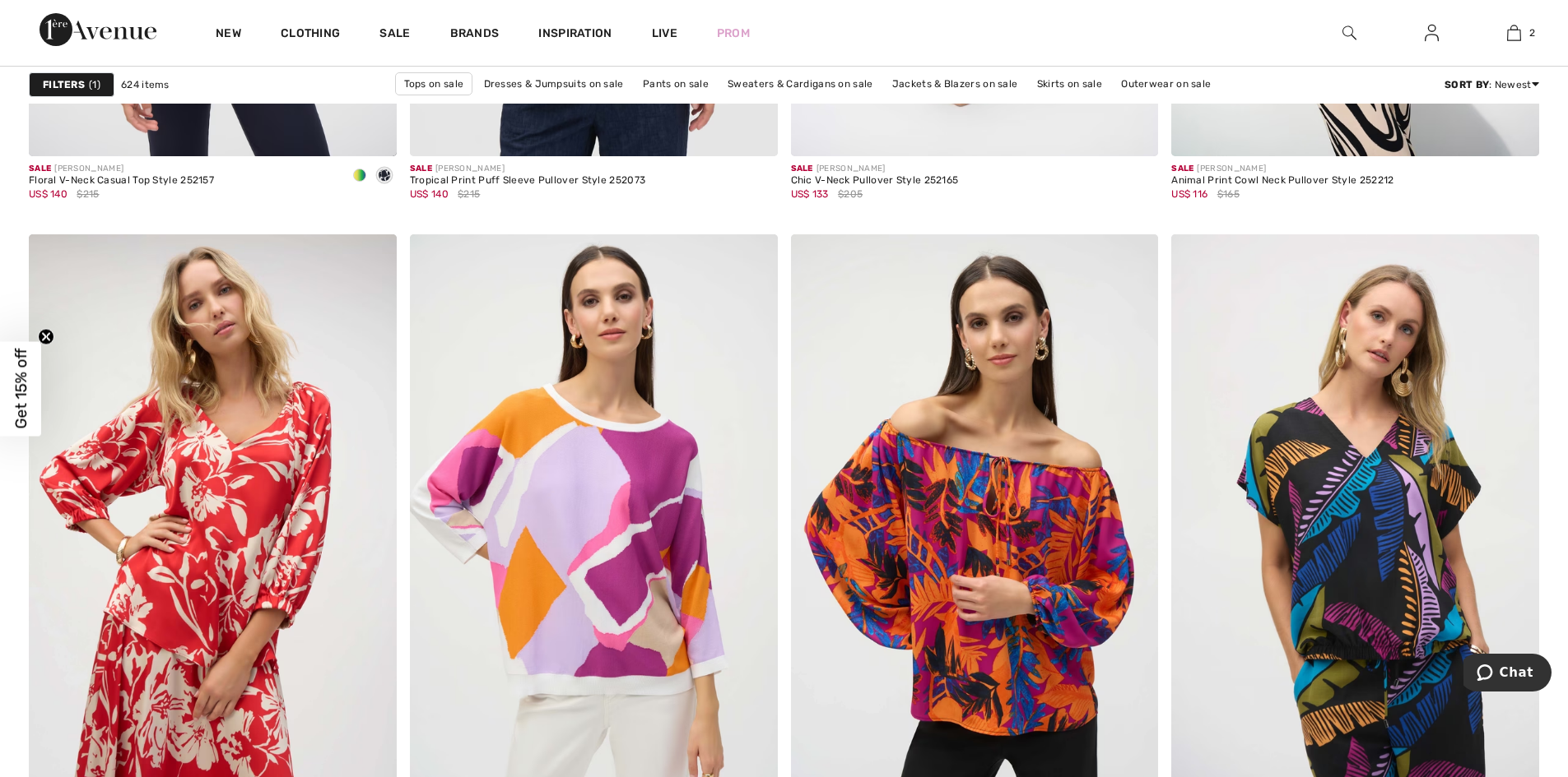
scroll to position [9124, 0]
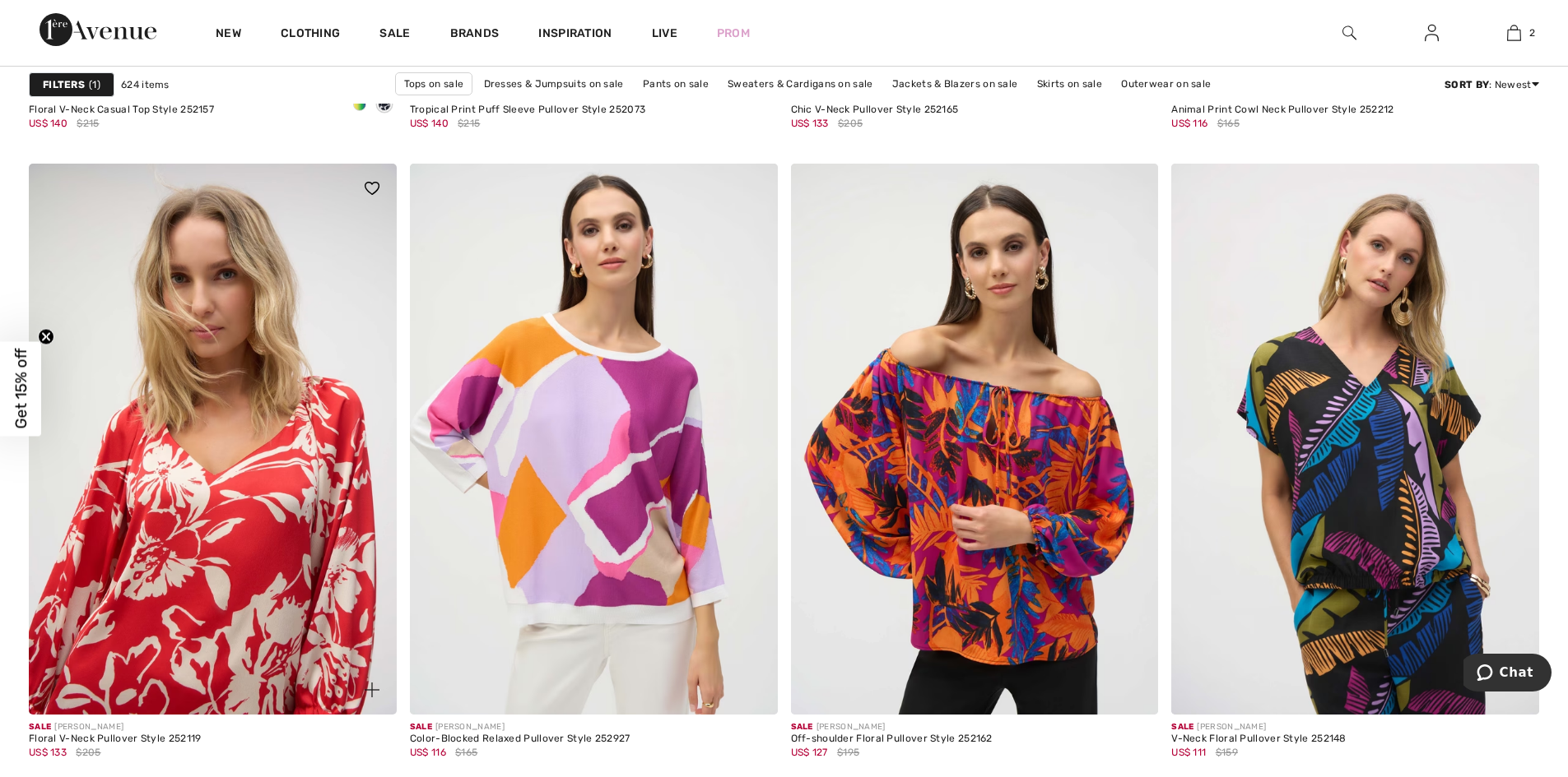
click at [290, 496] on img at bounding box center [212, 439] width 368 height 551
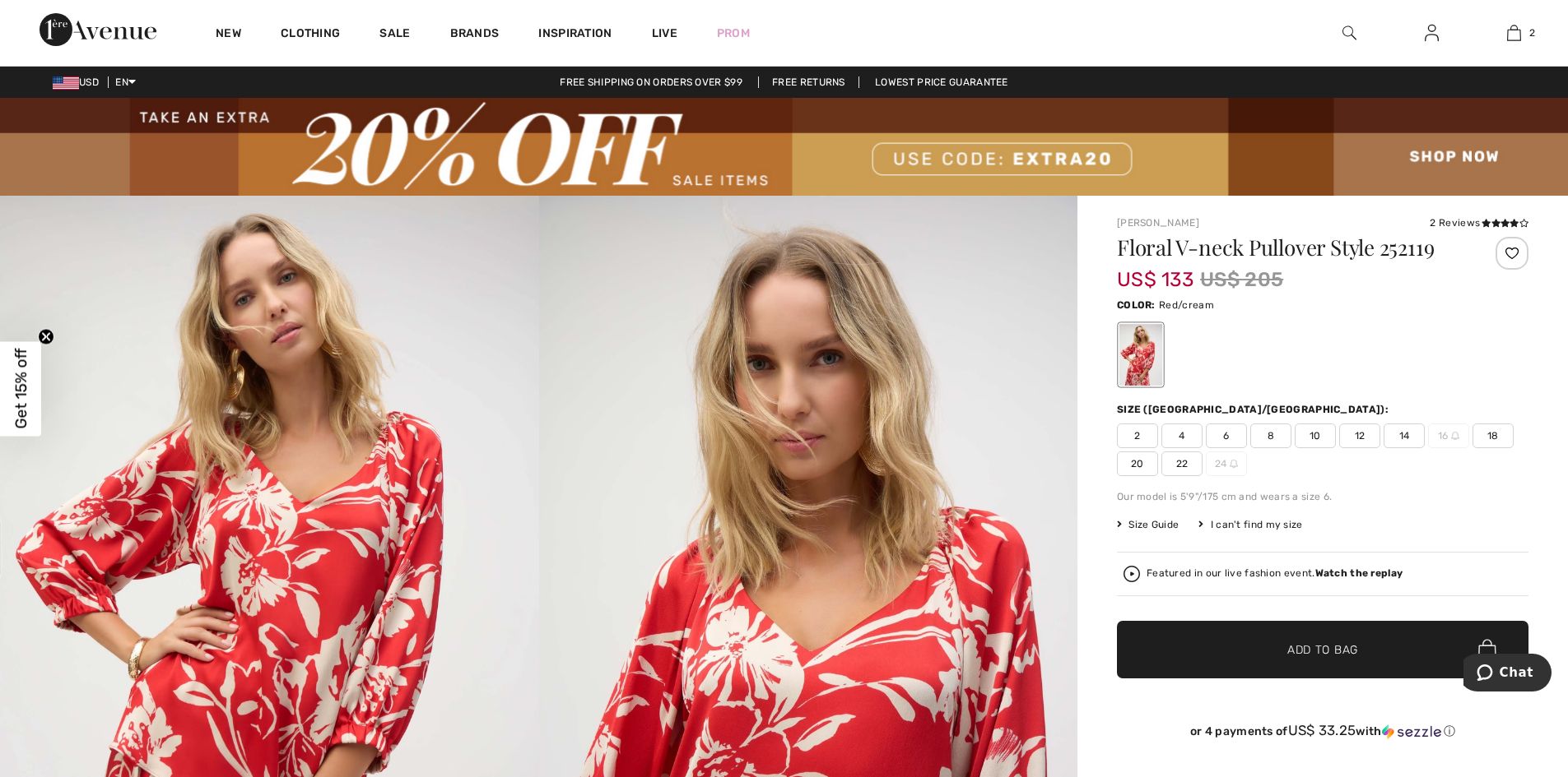
click at [1134, 571] on img at bounding box center [1131, 574] width 17 height 17
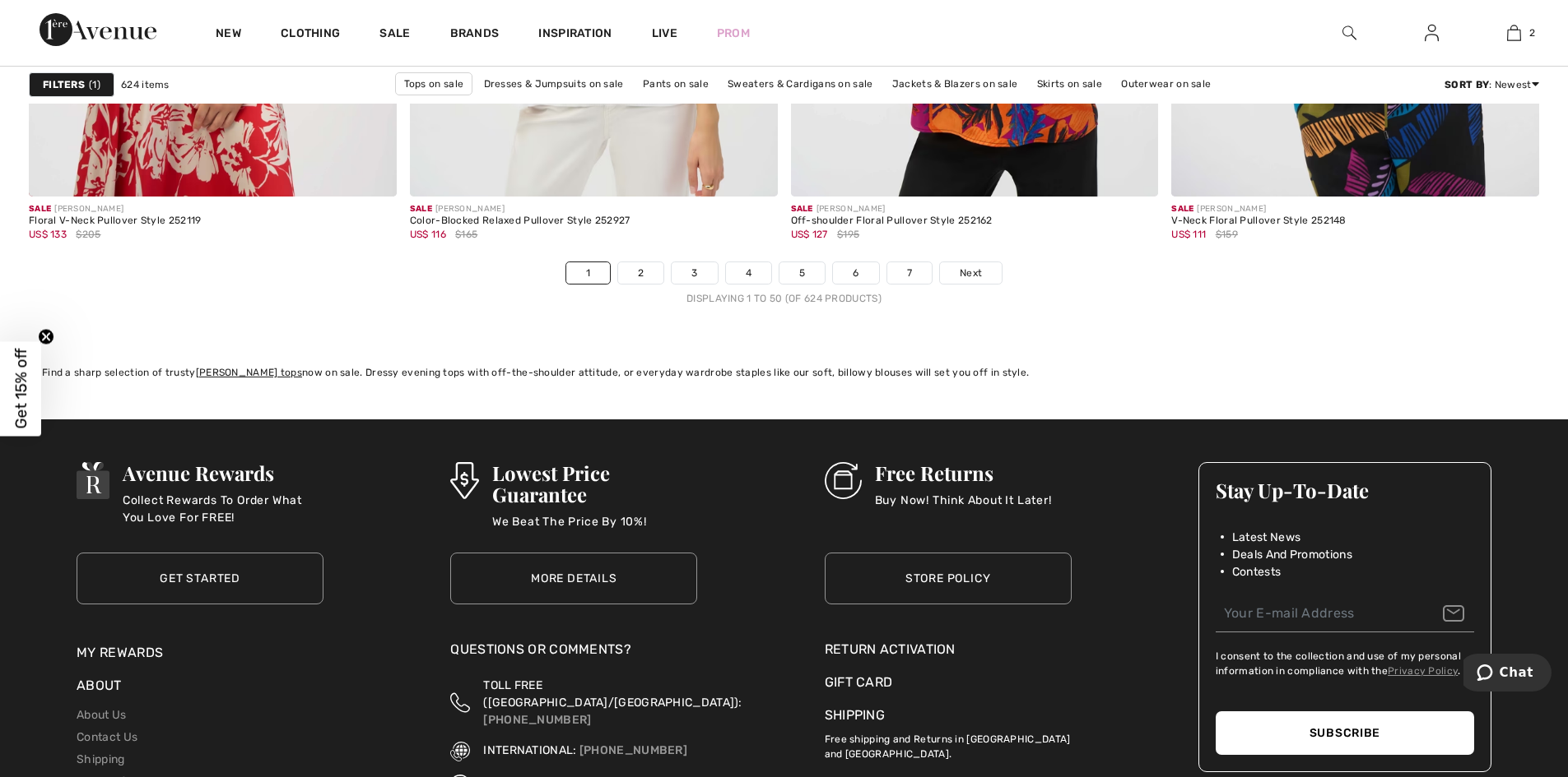
scroll to position [9548, 0]
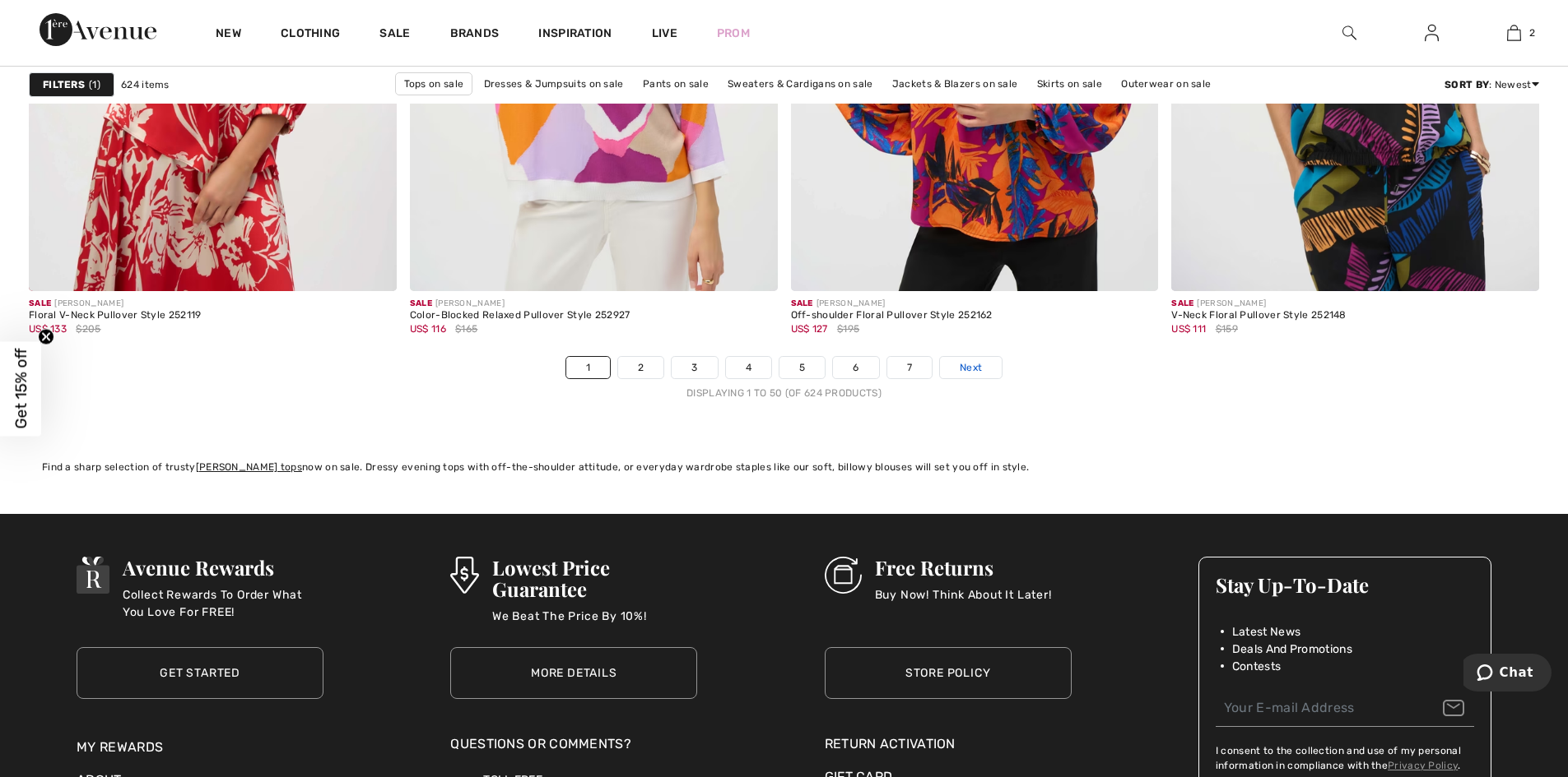
click at [976, 363] on span "Next" at bounding box center [970, 368] width 22 height 15
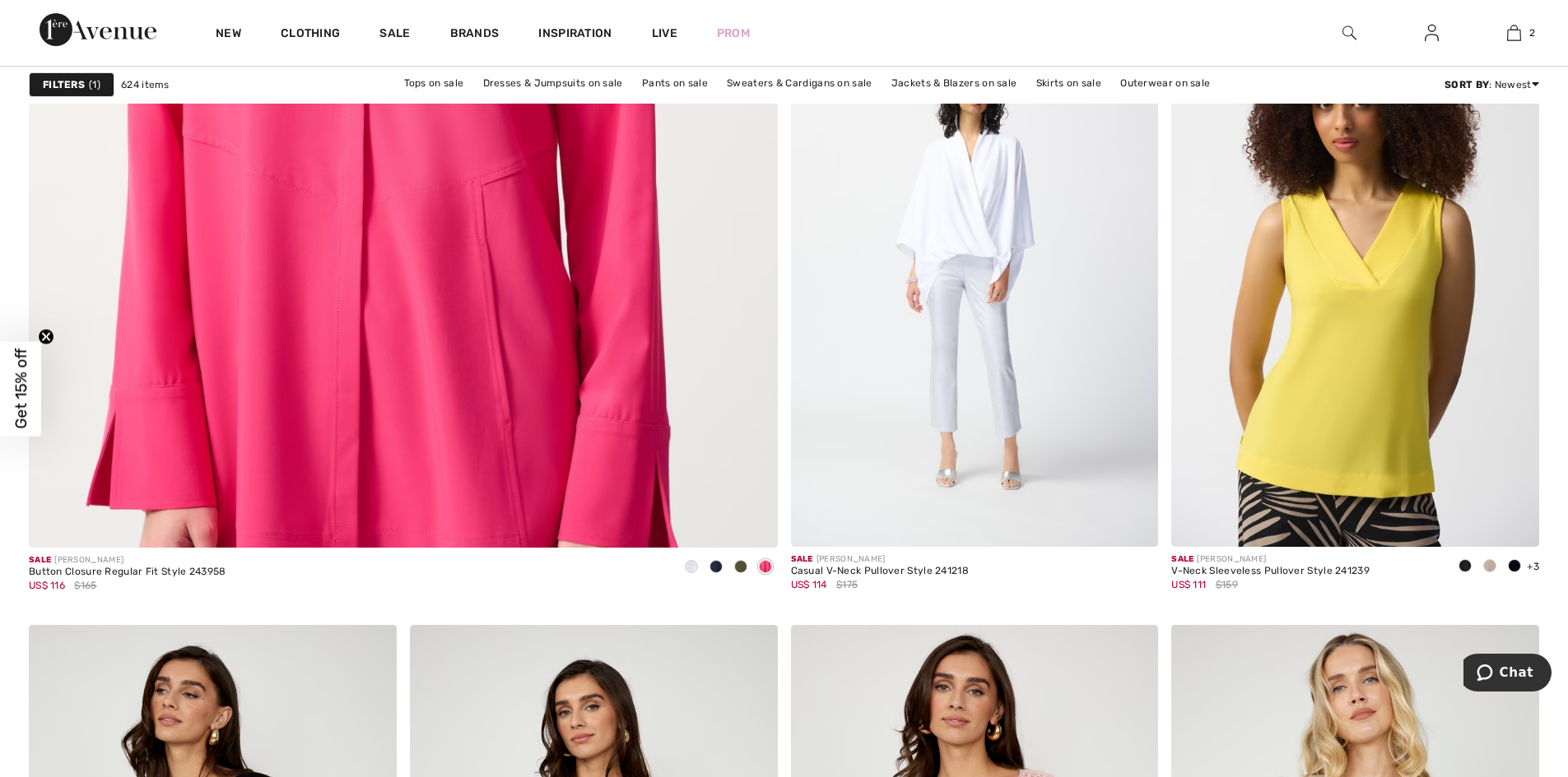
scroll to position [5806, 0]
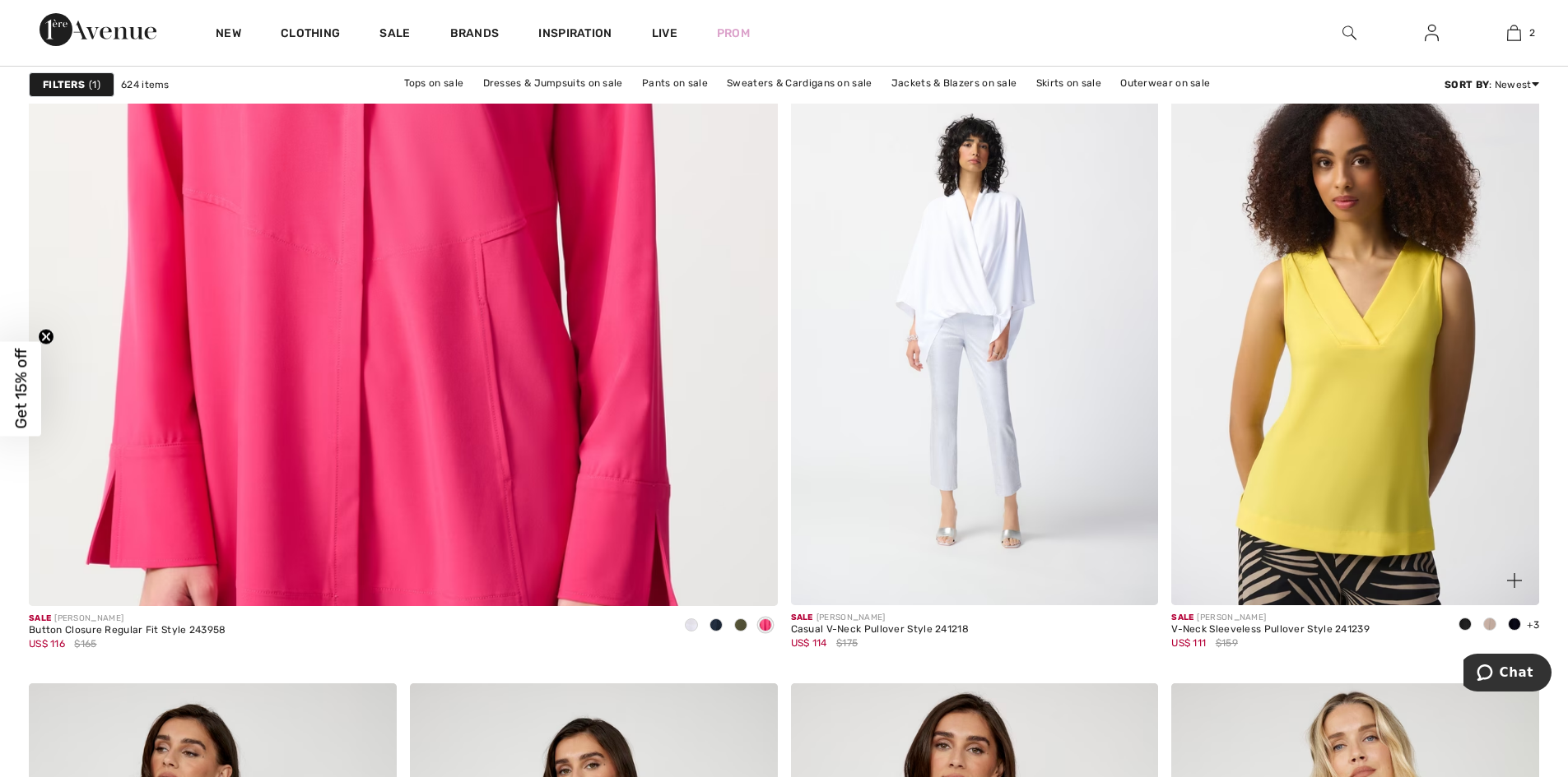
click at [1489, 628] on span at bounding box center [1489, 624] width 13 height 13
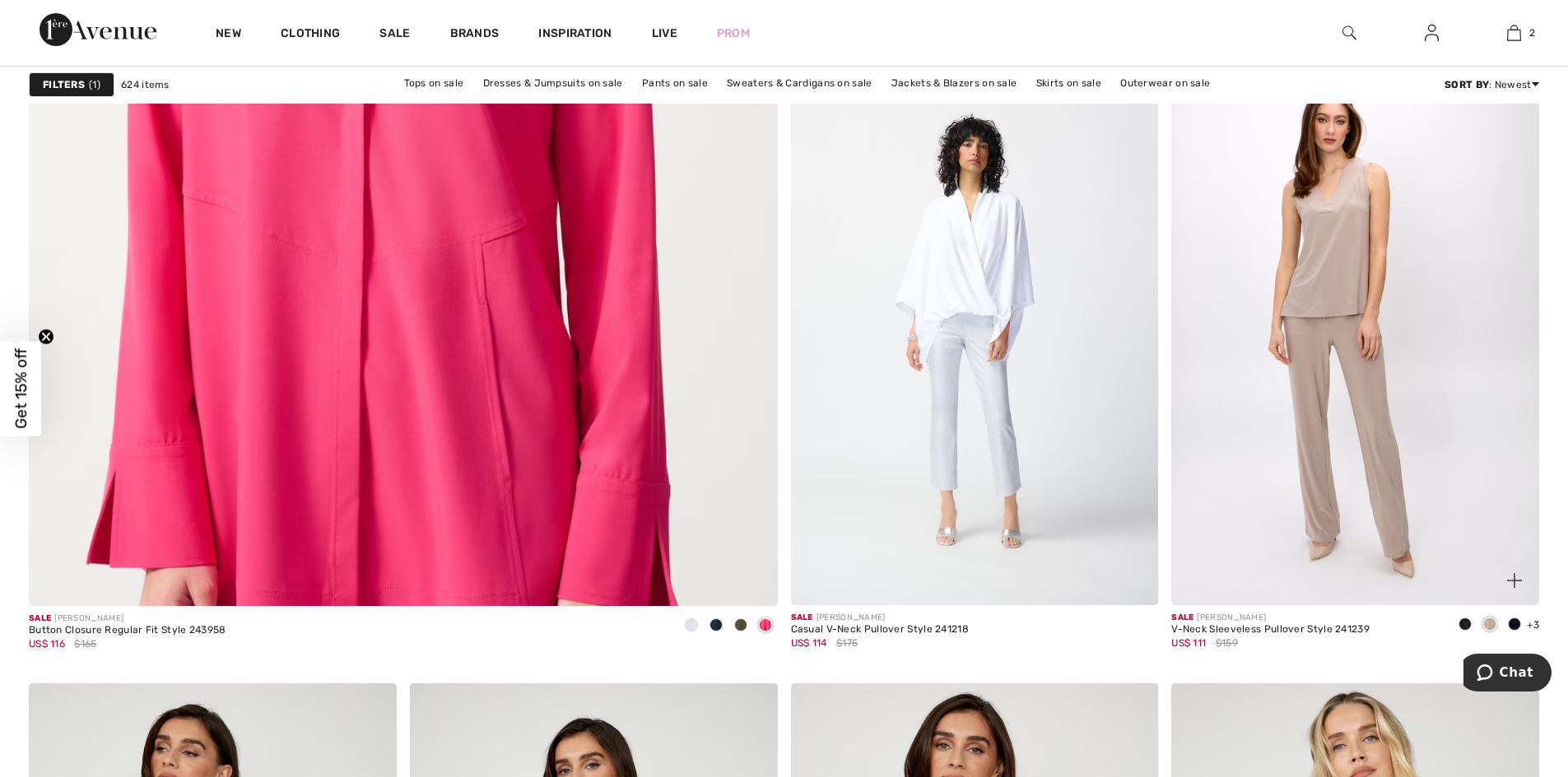
click at [1524, 620] on div at bounding box center [1514, 625] width 25 height 28
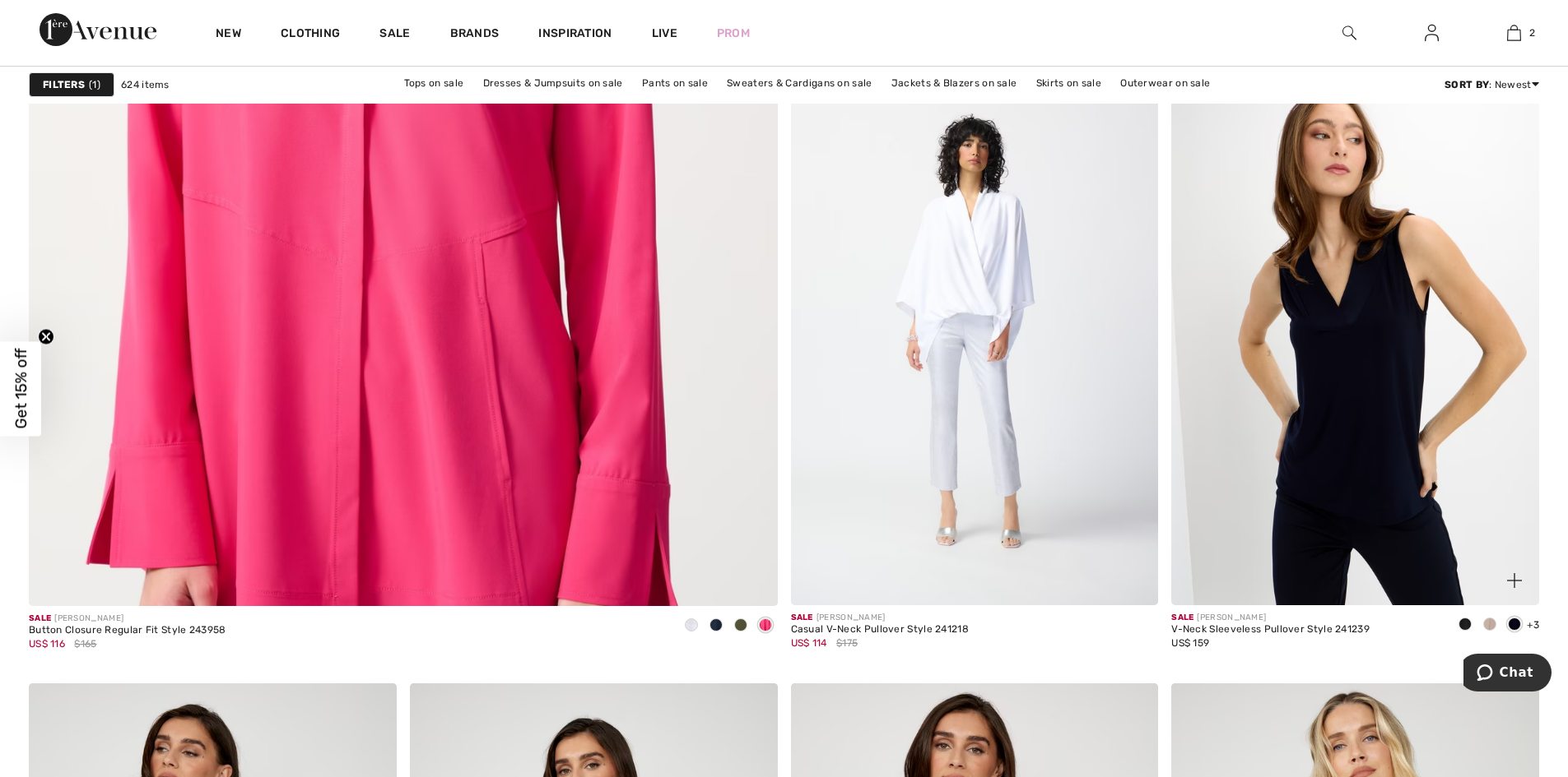
click at [1414, 559] on img at bounding box center [1355, 329] width 368 height 551
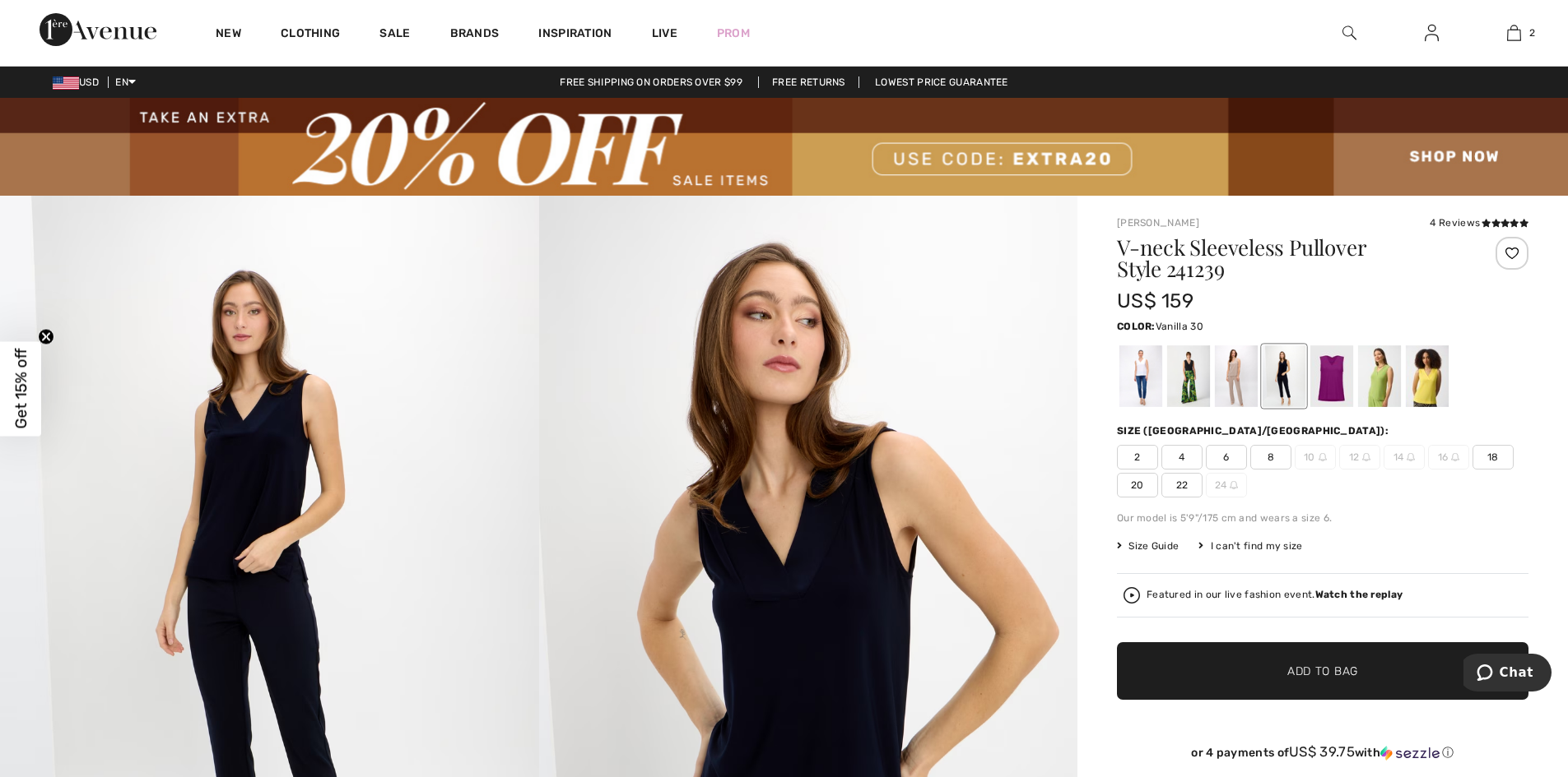
click at [1155, 377] on div at bounding box center [1141, 376] width 43 height 61
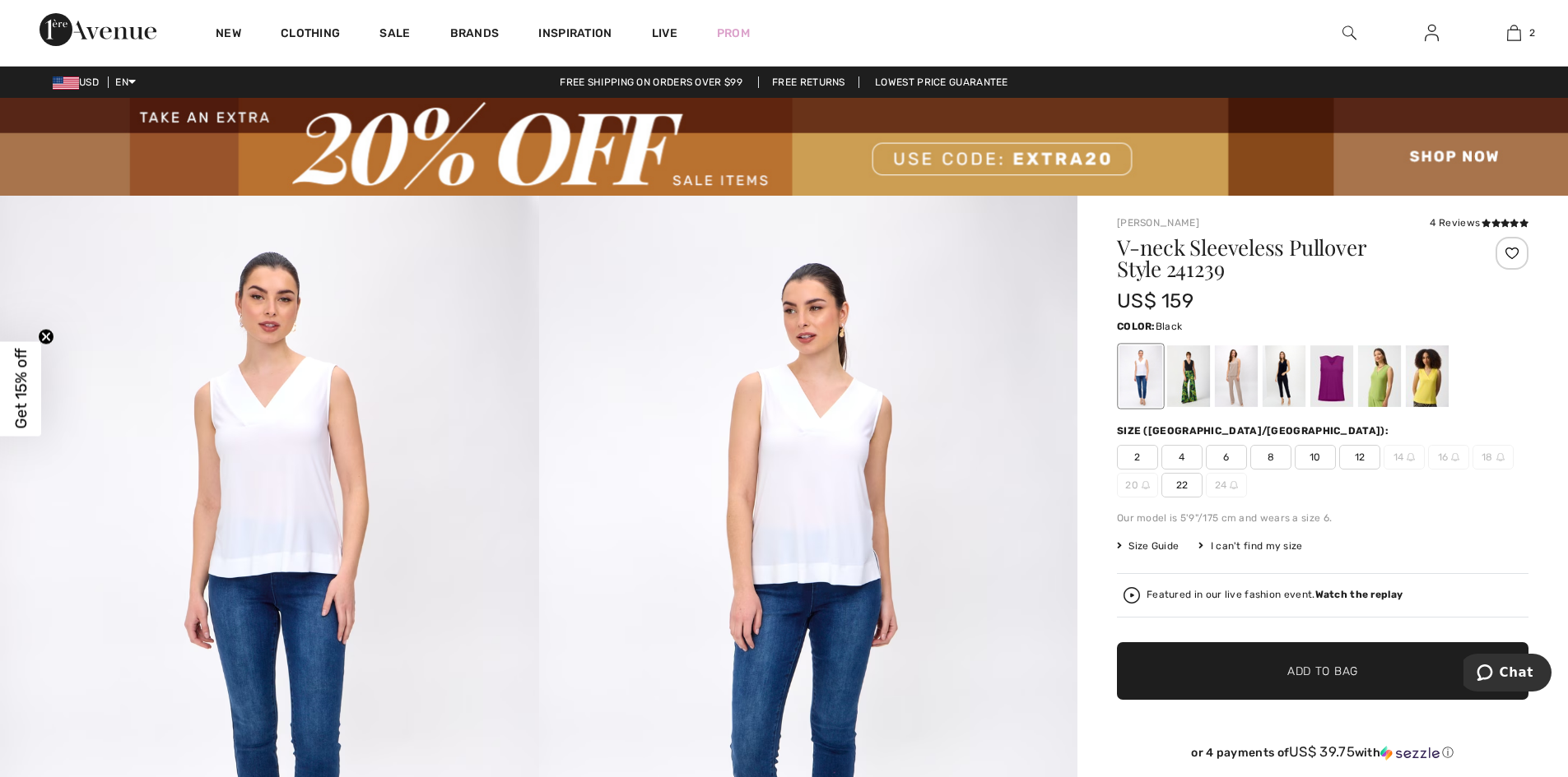
click at [1200, 375] on div at bounding box center [1188, 376] width 43 height 61
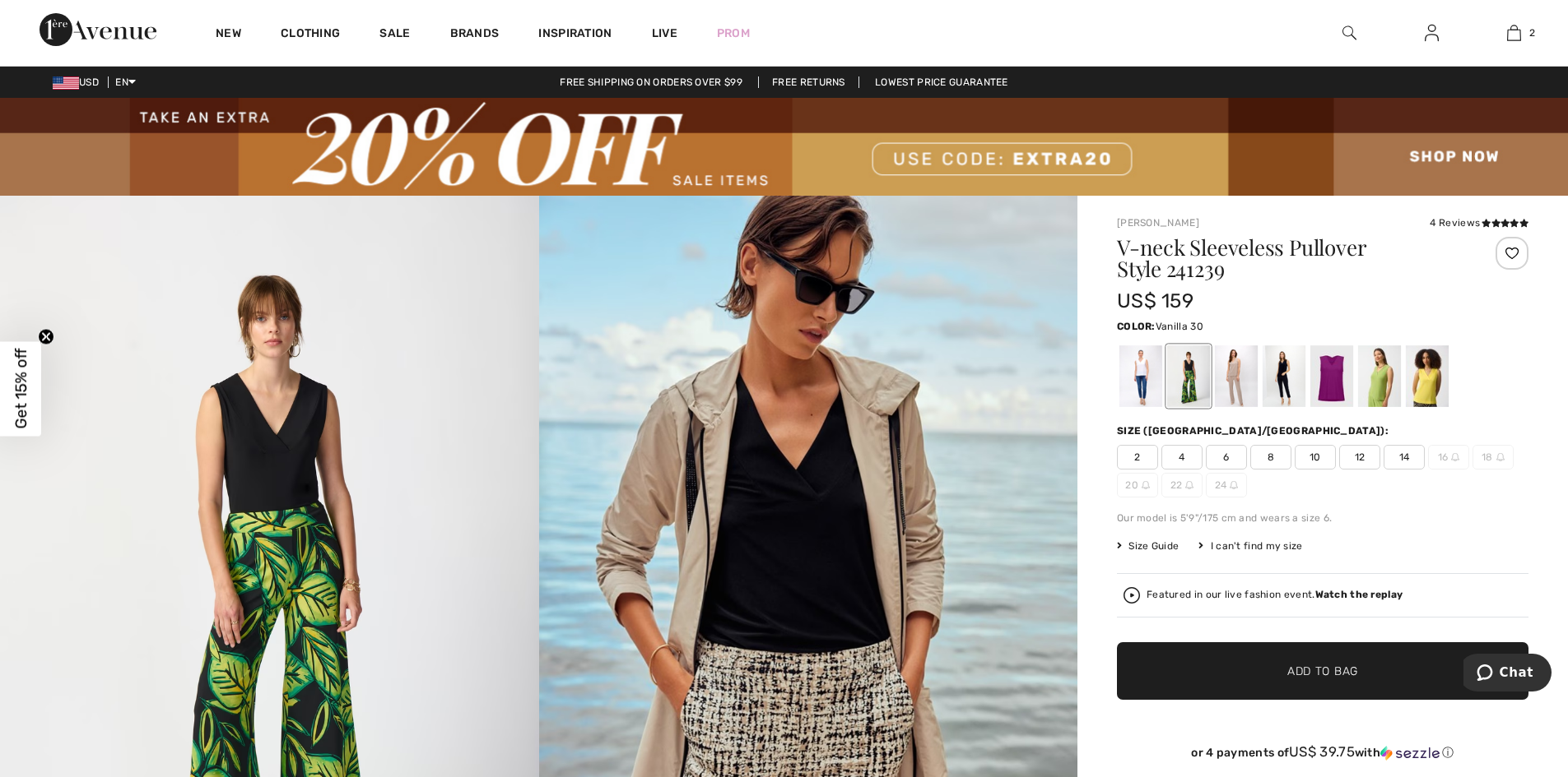
click at [1150, 370] on div at bounding box center [1141, 376] width 43 height 61
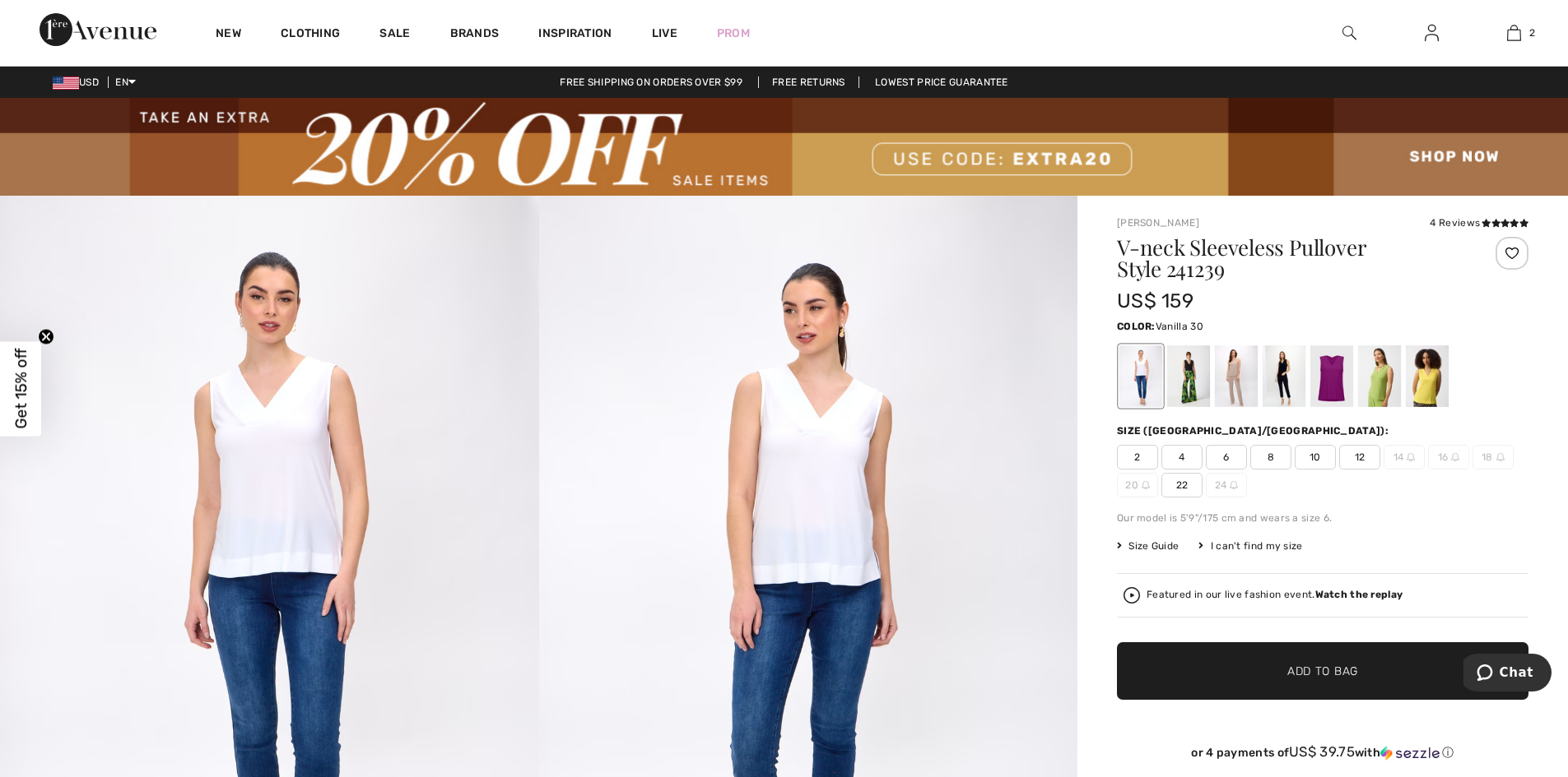
click at [1207, 595] on div "Featured in our live fashion event. Watch the replay" at bounding box center [1274, 595] width 256 height 11
click at [1277, 366] on div at bounding box center [1284, 376] width 43 height 61
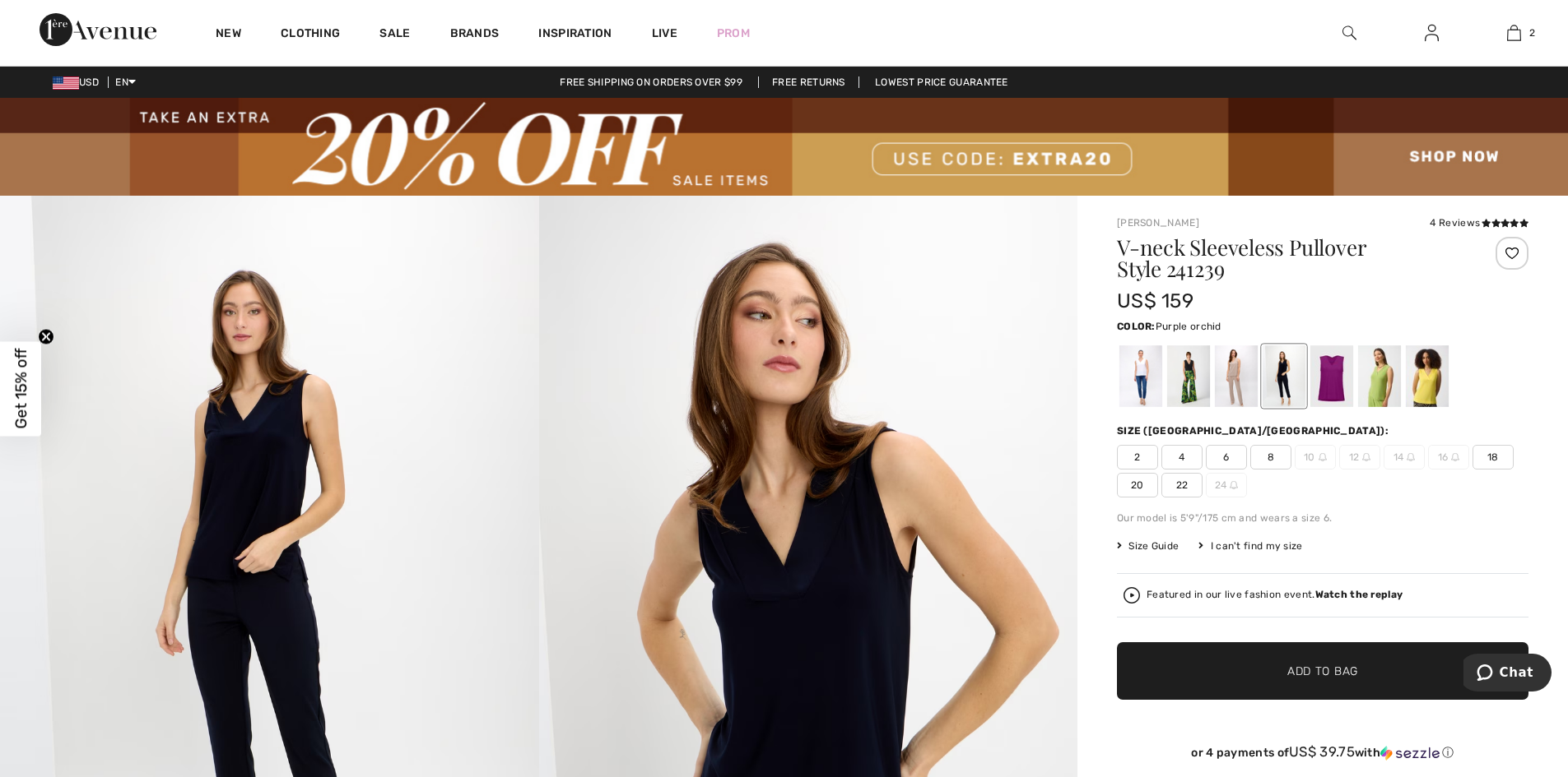
click at [1334, 369] on div at bounding box center [1332, 376] width 43 height 61
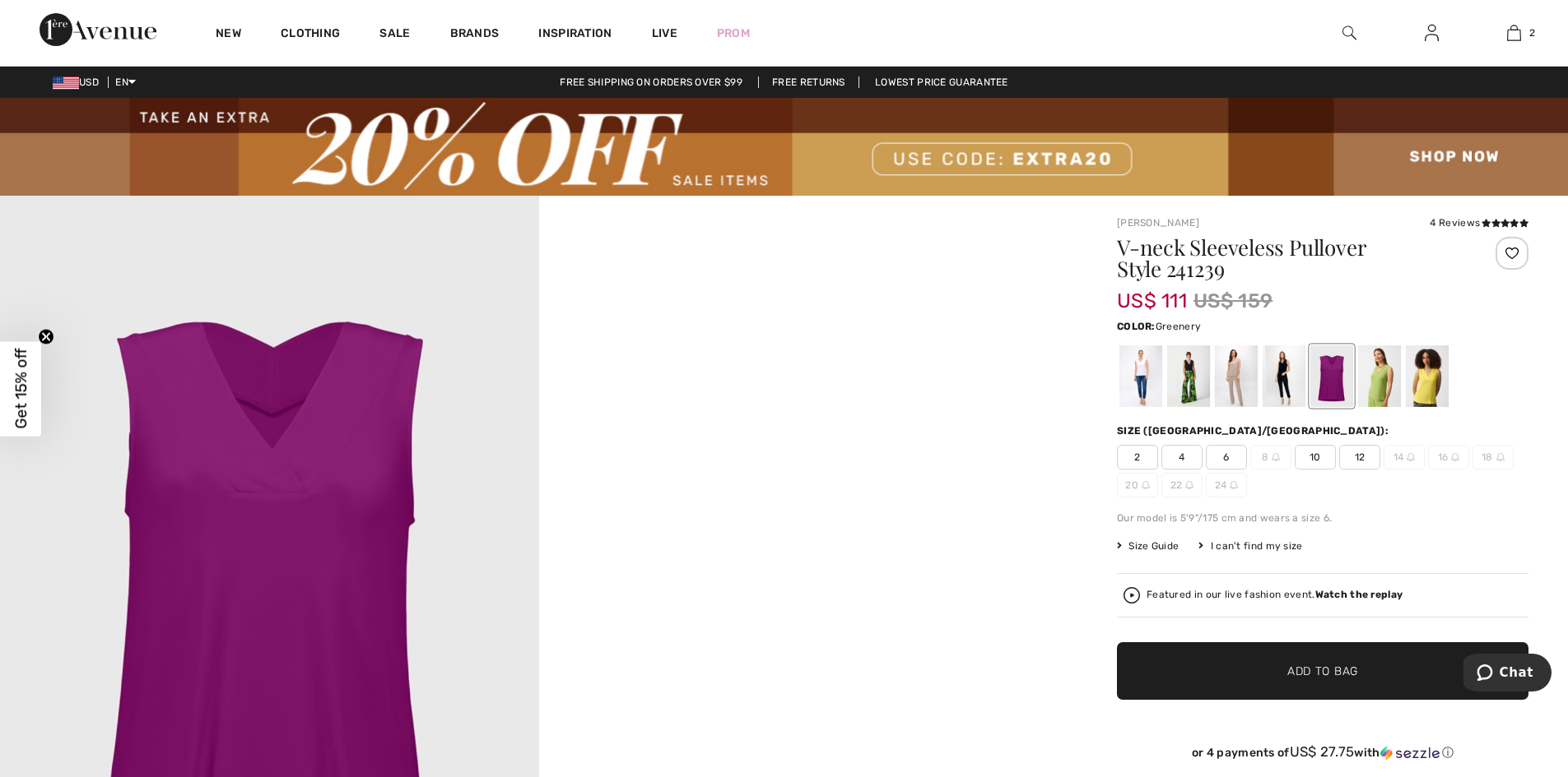
click at [1391, 377] on div at bounding box center [1379, 376] width 43 height 61
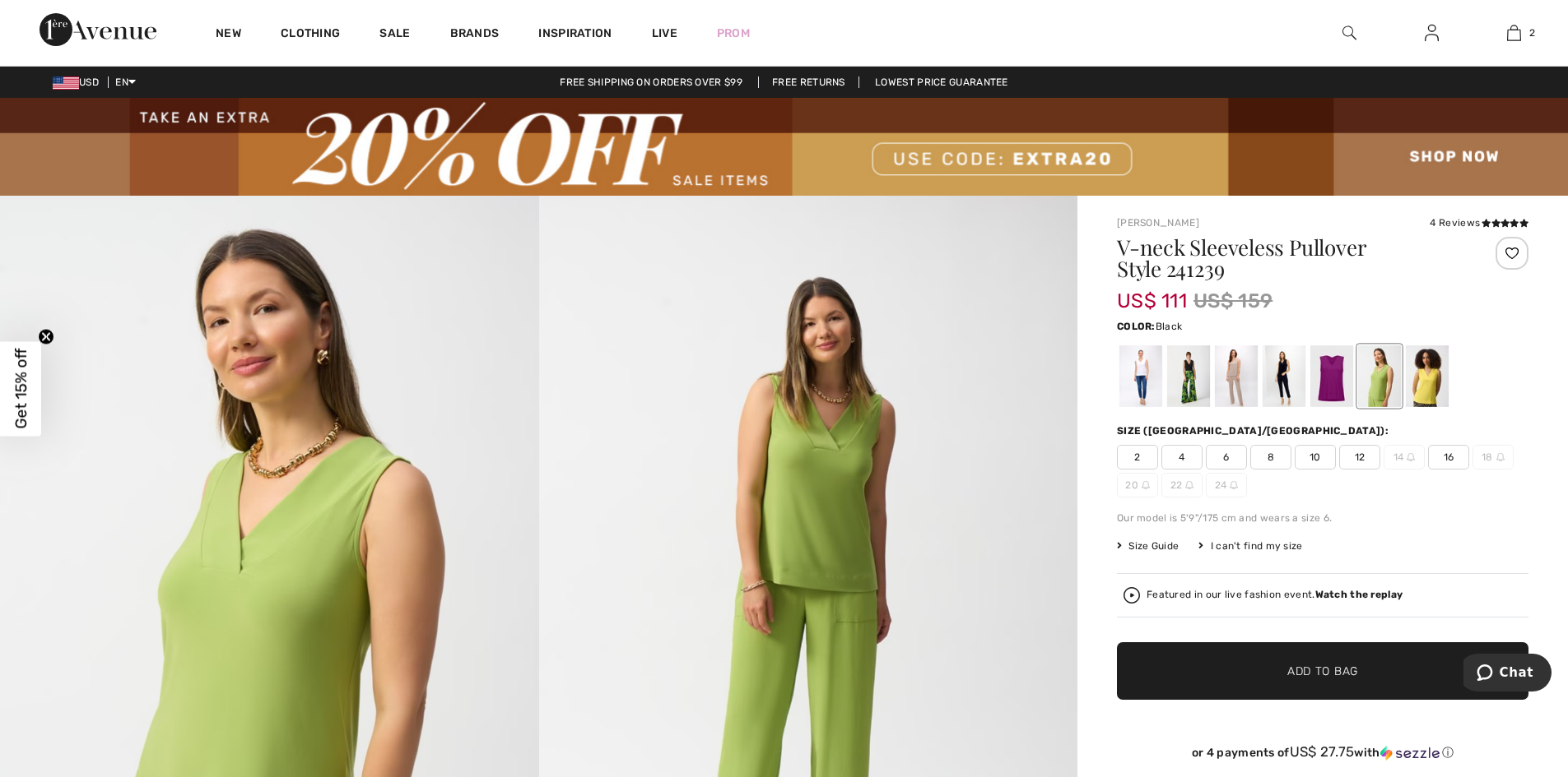
click at [1185, 377] on div at bounding box center [1188, 376] width 43 height 61
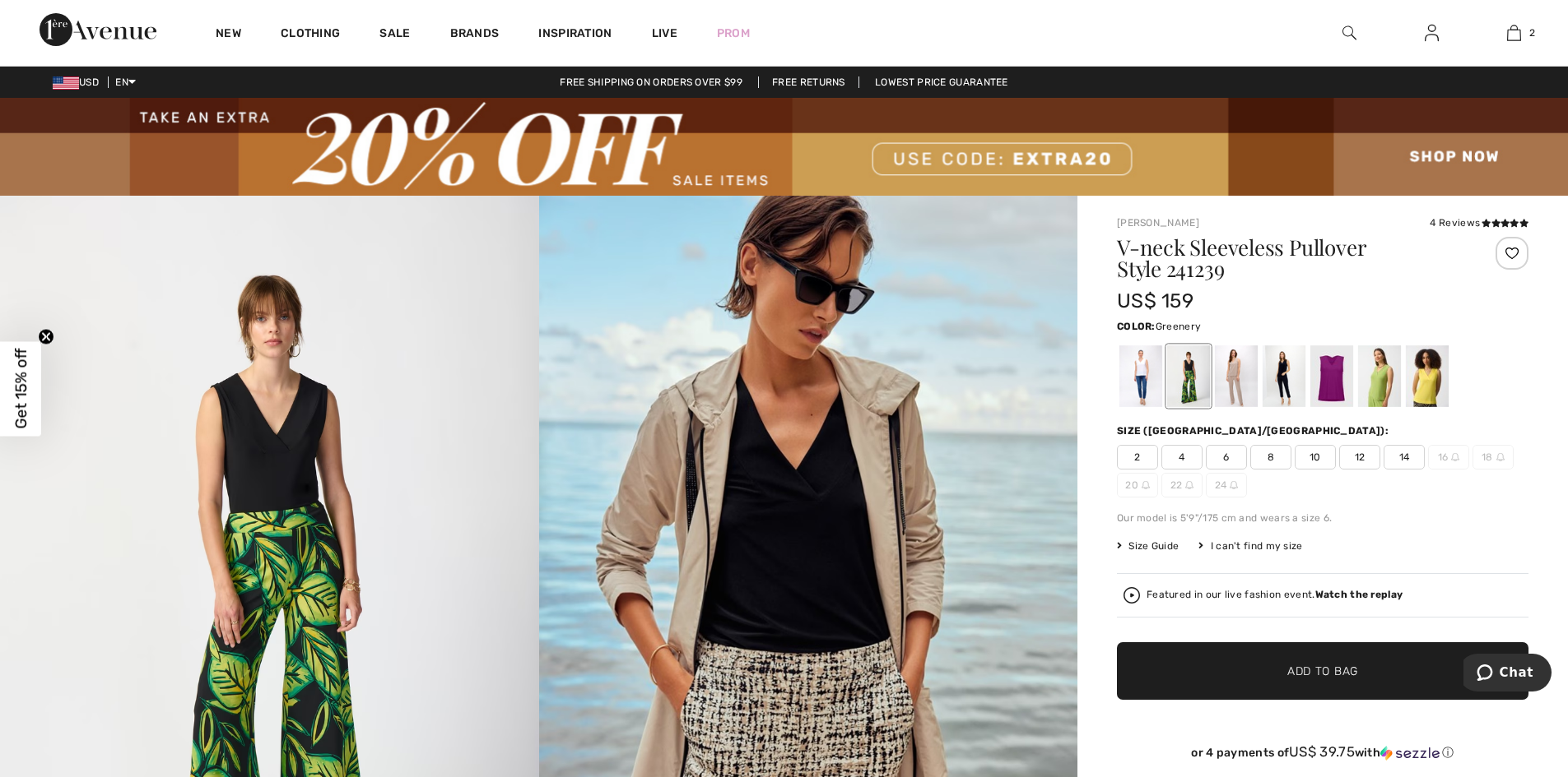
click at [1375, 381] on div at bounding box center [1379, 376] width 43 height 61
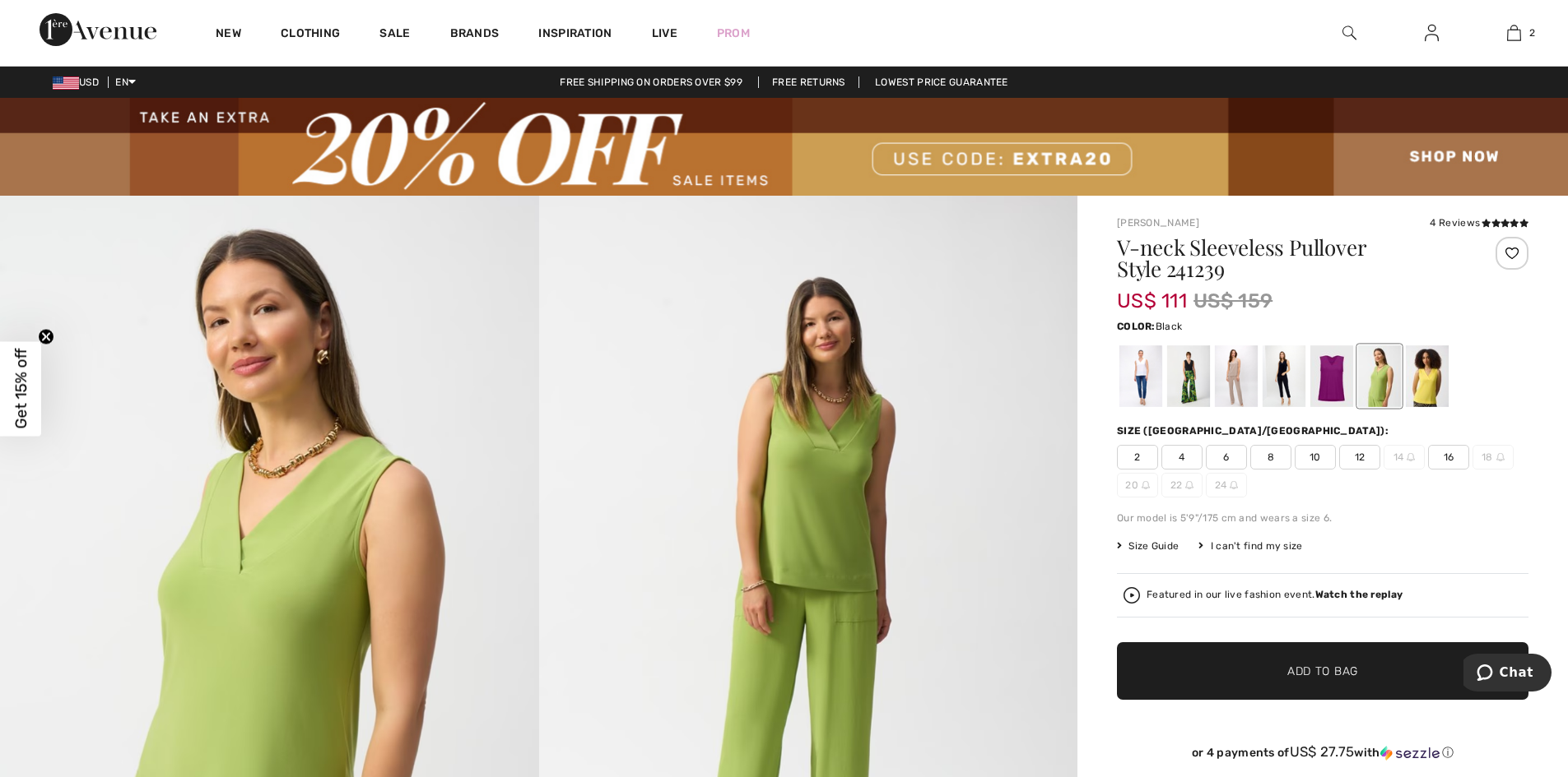
click at [1182, 376] on div at bounding box center [1188, 376] width 43 height 61
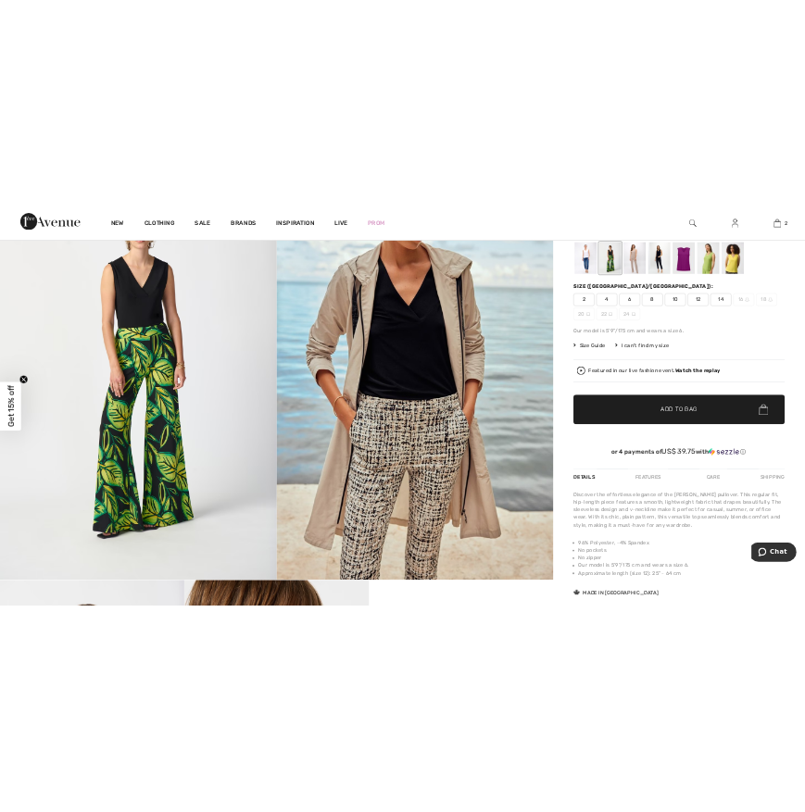
scroll to position [275, 0]
